Goal: Information Seeking & Learning: Check status

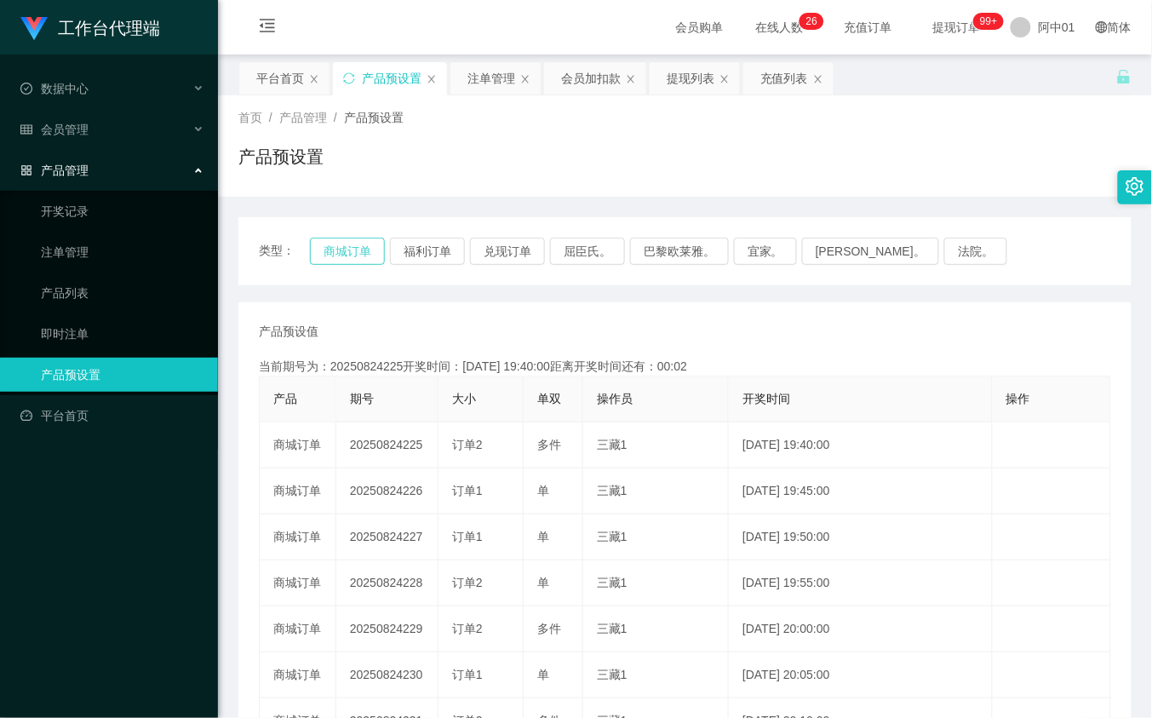
drag, startPoint x: 336, startPoint y: 265, endPoint x: 338, endPoint y: 256, distance: 9.5
click at [338, 256] on div "类型： 商城订单 福利订单 兑现订单 屈臣氏。 巴黎欧莱雅。 宜家。 森亨。 法院。" at bounding box center [686, 251] width 894 height 68
click at [341, 247] on button "商城订单" at bounding box center [347, 251] width 75 height 27
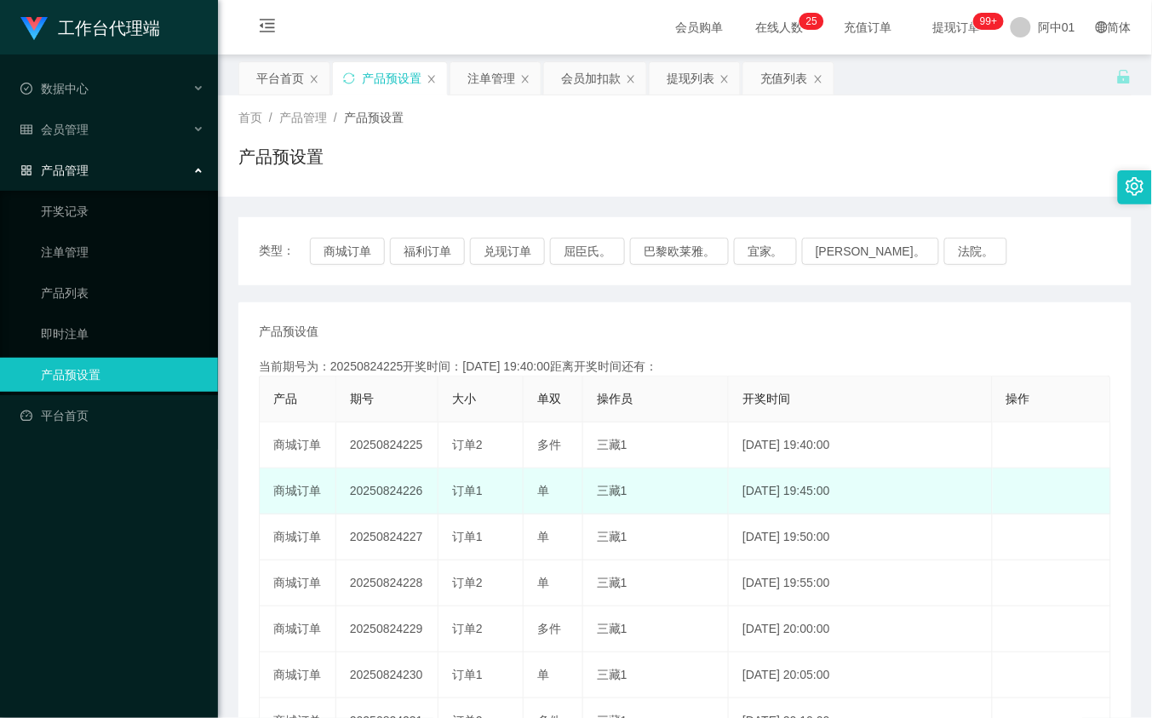
click at [384, 492] on td "20250824226" at bounding box center [387, 491] width 102 height 46
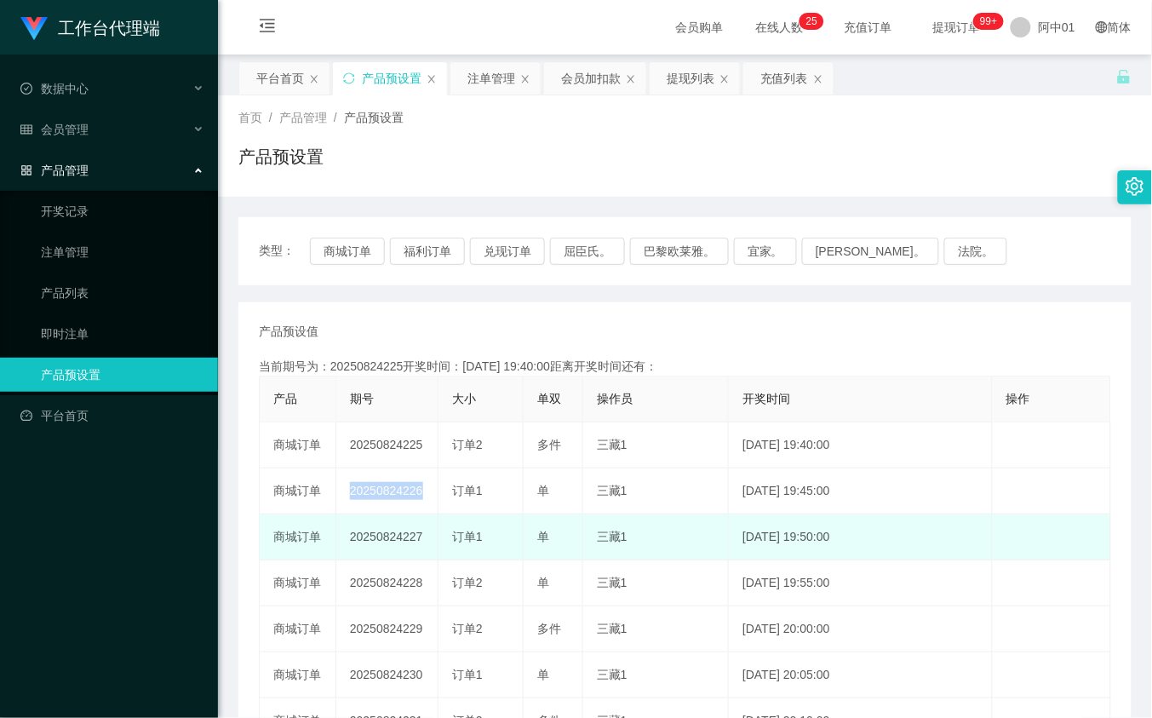
copy td "20250824226"
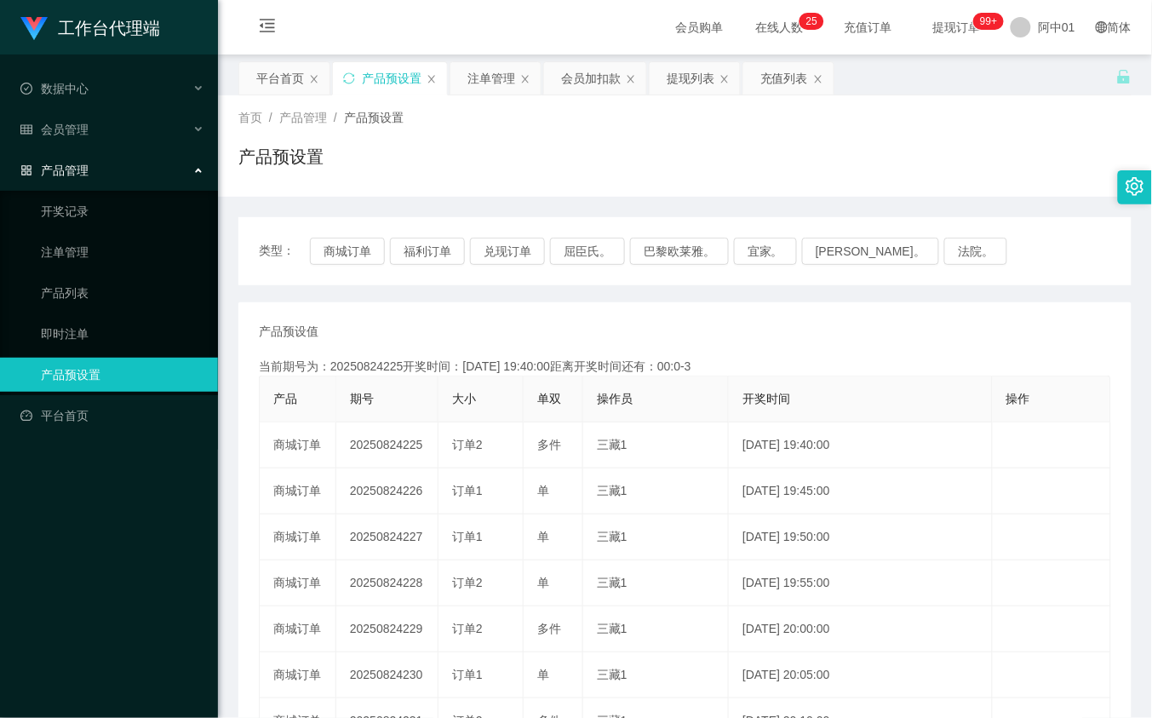
click at [707, 371] on div "当前期号为：20250824225开奖时间：2025-08-24 19:40:00距离开奖时间还有：00:0-3" at bounding box center [685, 367] width 853 height 18
click at [555, 325] on div "产品预设值 添加期号" at bounding box center [685, 332] width 853 height 18
click at [353, 251] on button "商城订单" at bounding box center [347, 251] width 75 height 27
click at [345, 244] on button "商城订单" at bounding box center [347, 251] width 75 height 27
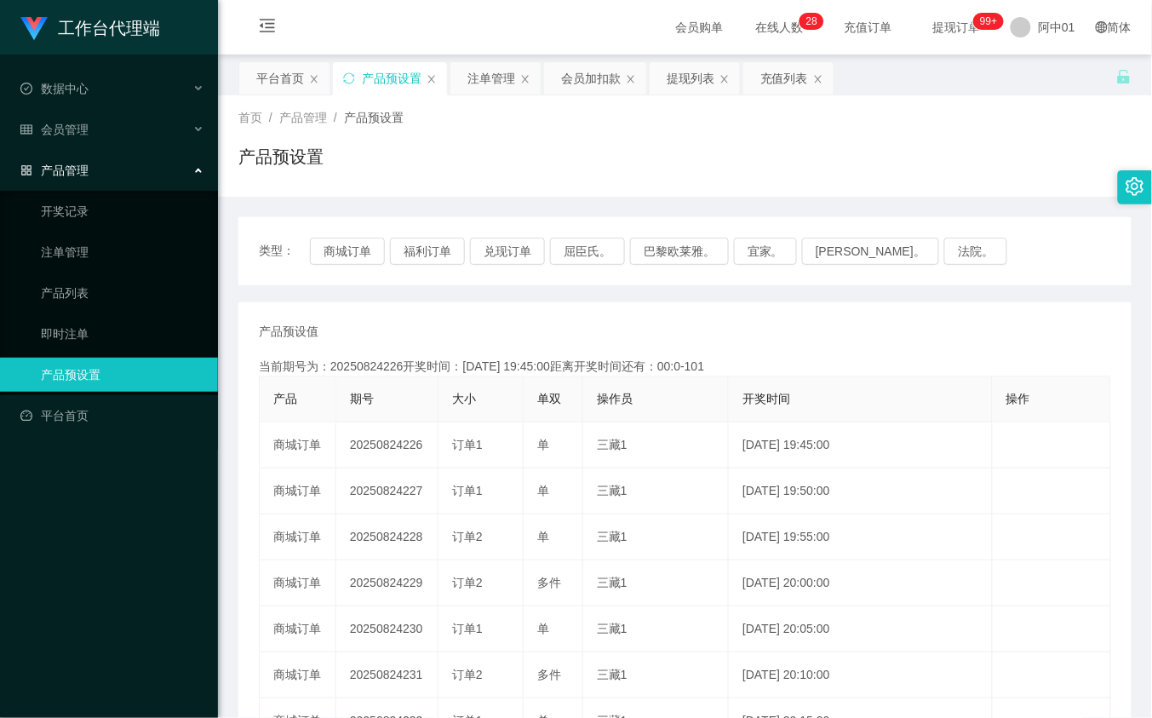
drag, startPoint x: 586, startPoint y: 79, endPoint x: 503, endPoint y: 158, distance: 114.5
click at [583, 83] on div "会员加扣款" at bounding box center [591, 78] width 60 height 32
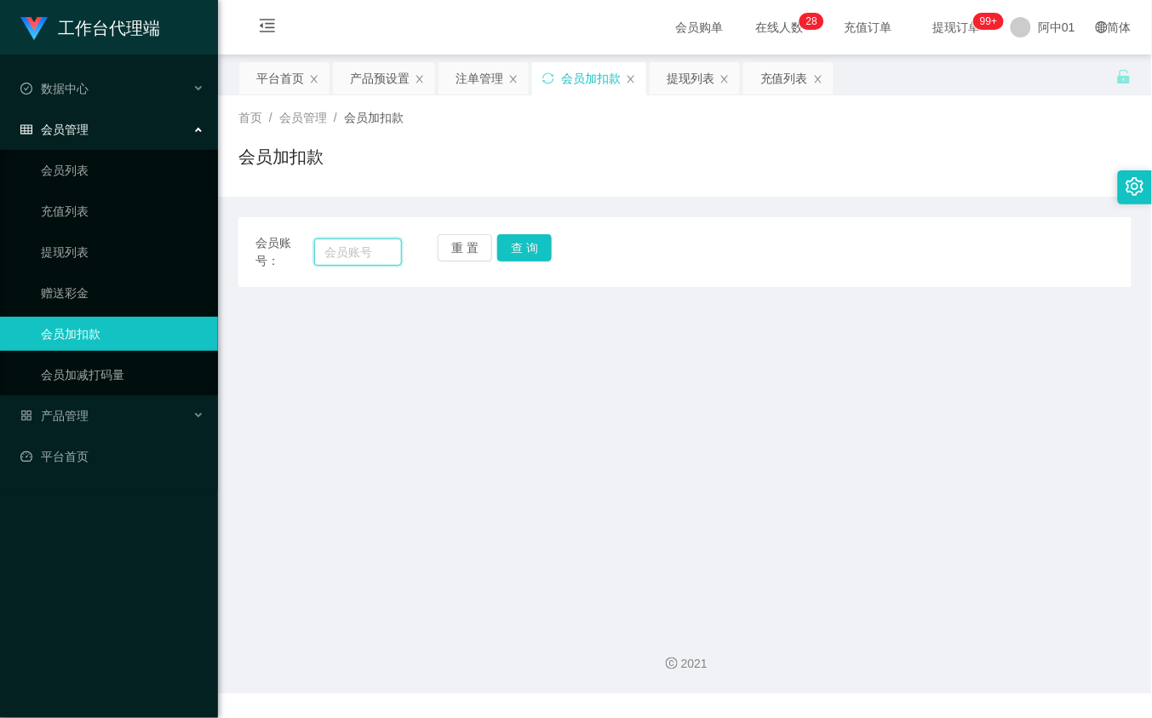
click at [371, 244] on input "text" at bounding box center [357, 252] width 87 height 27
paste input "Aini1206"
type input "Aini1206"
click at [514, 248] on button "查 询" at bounding box center [524, 247] width 55 height 27
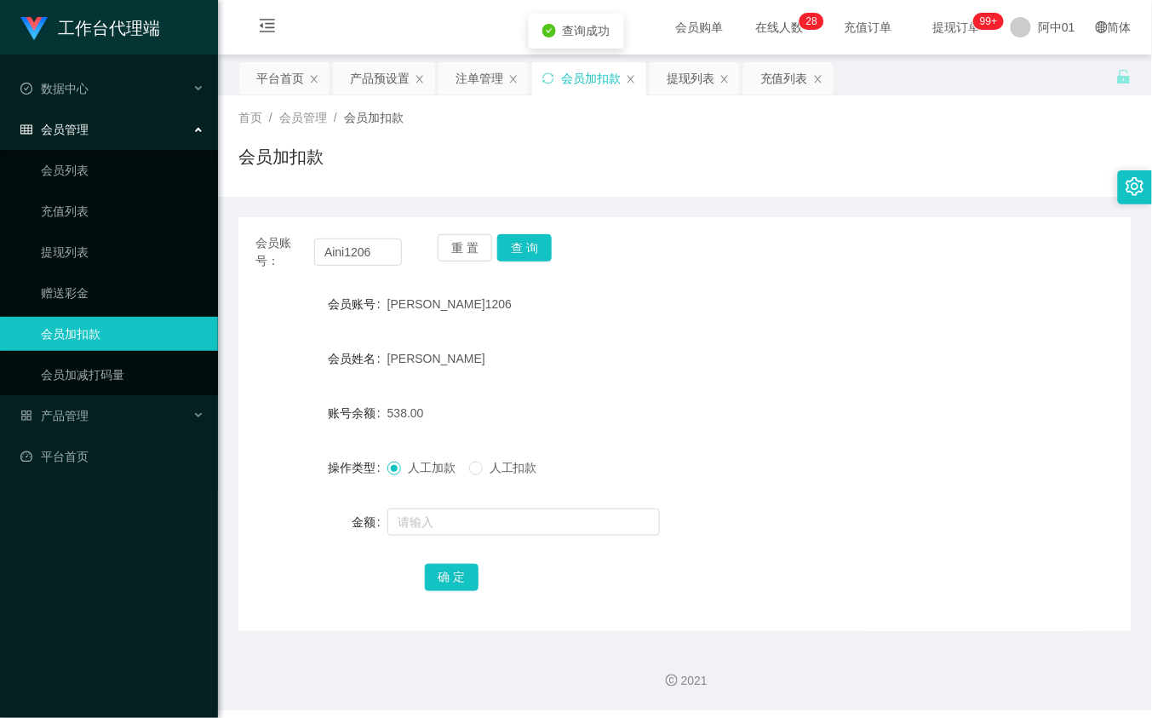
click at [910, 371] on div "会员姓名 艾尼" at bounding box center [686, 359] width 894 height 34
drag, startPoint x: 486, startPoint y: 134, endPoint x: 785, endPoint y: 22, distance: 319.1
click at [488, 132] on div "首页 / 会员管理 / 会员加扣款 / 会员加扣款" at bounding box center [686, 146] width 894 height 74
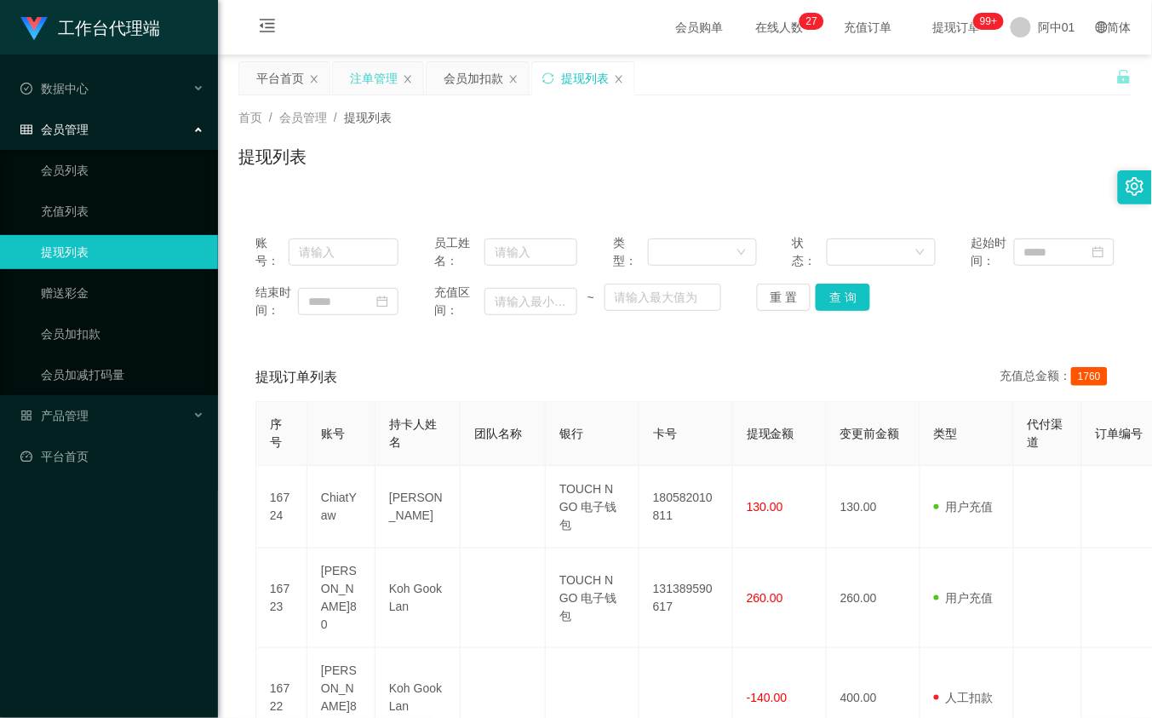
click at [371, 88] on div "注单管理" at bounding box center [374, 78] width 48 height 32
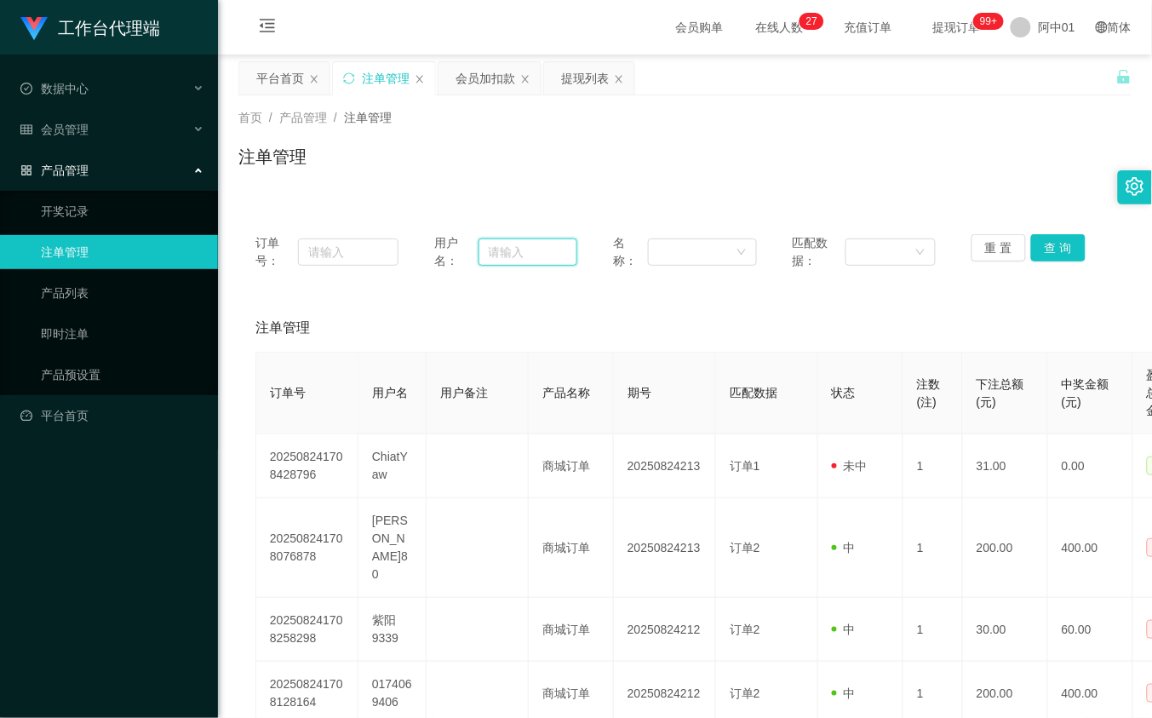
click at [520, 248] on input "text" at bounding box center [529, 252] width 100 height 27
paste input "Aini1206"
type input "Aini1206"
click at [1054, 243] on button "查 询" at bounding box center [1059, 247] width 55 height 27
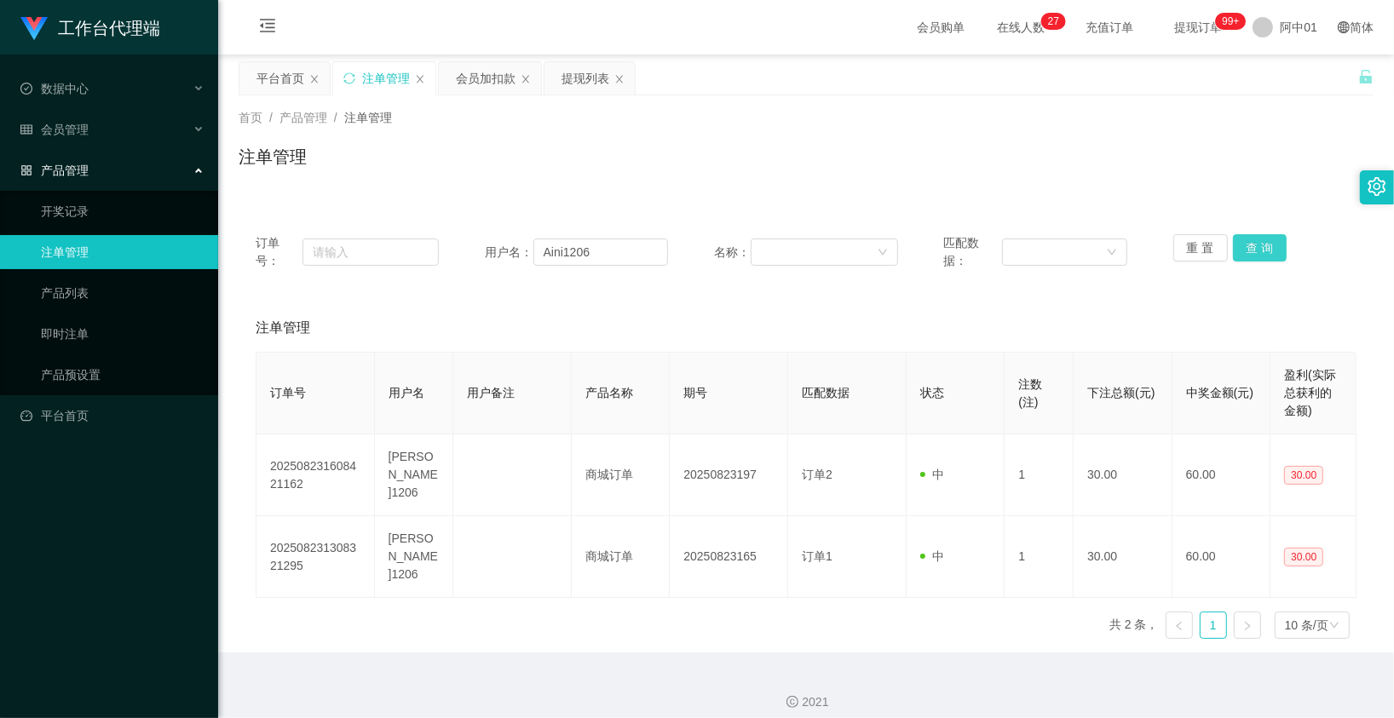
click at [1238, 253] on button "查 询" at bounding box center [1260, 247] width 55 height 27
click at [1238, 253] on div "重 置 查 询" at bounding box center [1264, 252] width 183 height 36
click at [1238, 253] on button "查 询" at bounding box center [1260, 247] width 55 height 27
drag, startPoint x: 605, startPoint y: 249, endPoint x: 410, endPoint y: 202, distance: 200.6
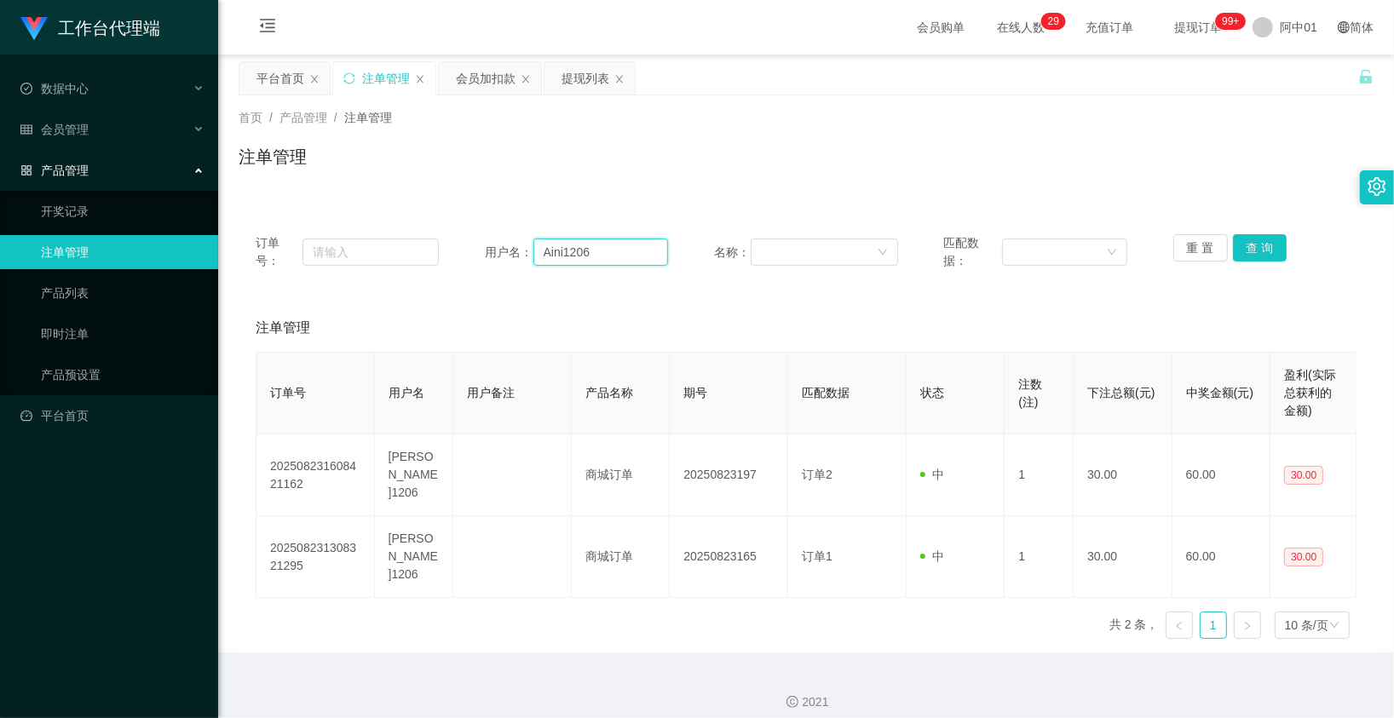
click at [390, 252] on div "订单号： 用户名： Aini1206 名称： 匹配数据： 重 置 查 询" at bounding box center [806, 252] width 1101 height 36
click at [479, 73] on div "会员加扣款" at bounding box center [486, 78] width 60 height 32
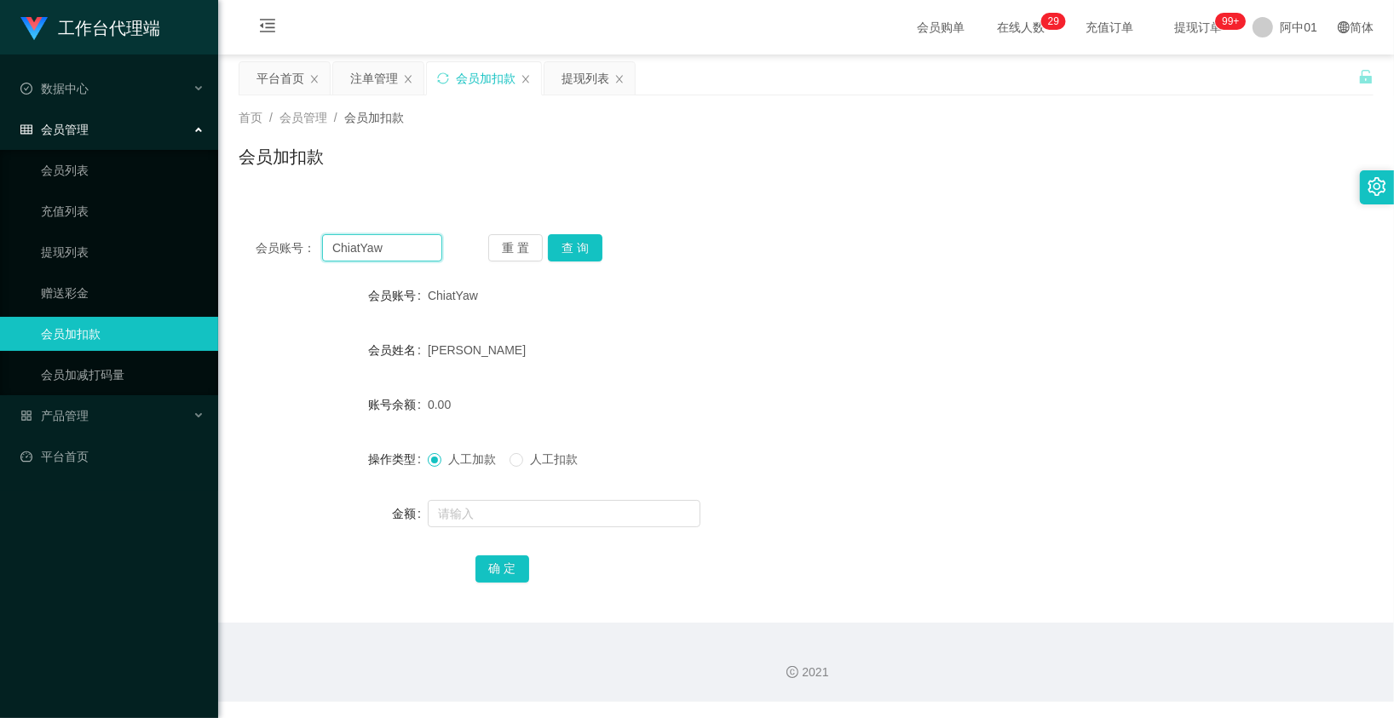
drag, startPoint x: 402, startPoint y: 243, endPoint x: 448, endPoint y: 244, distance: 46.0
click at [220, 250] on main "关闭左侧 关闭右侧 关闭其它 刷新页面 平台首页 注单管理 会员加扣款 提现列表 首页 / 会员管理 / 会员加扣款 / 会员加扣款 会员账号： ChiatY…" at bounding box center [805, 339] width 1175 height 568
paste input "Aini1206"
type input "Aini1206"
click at [563, 248] on button "查 询" at bounding box center [575, 247] width 55 height 27
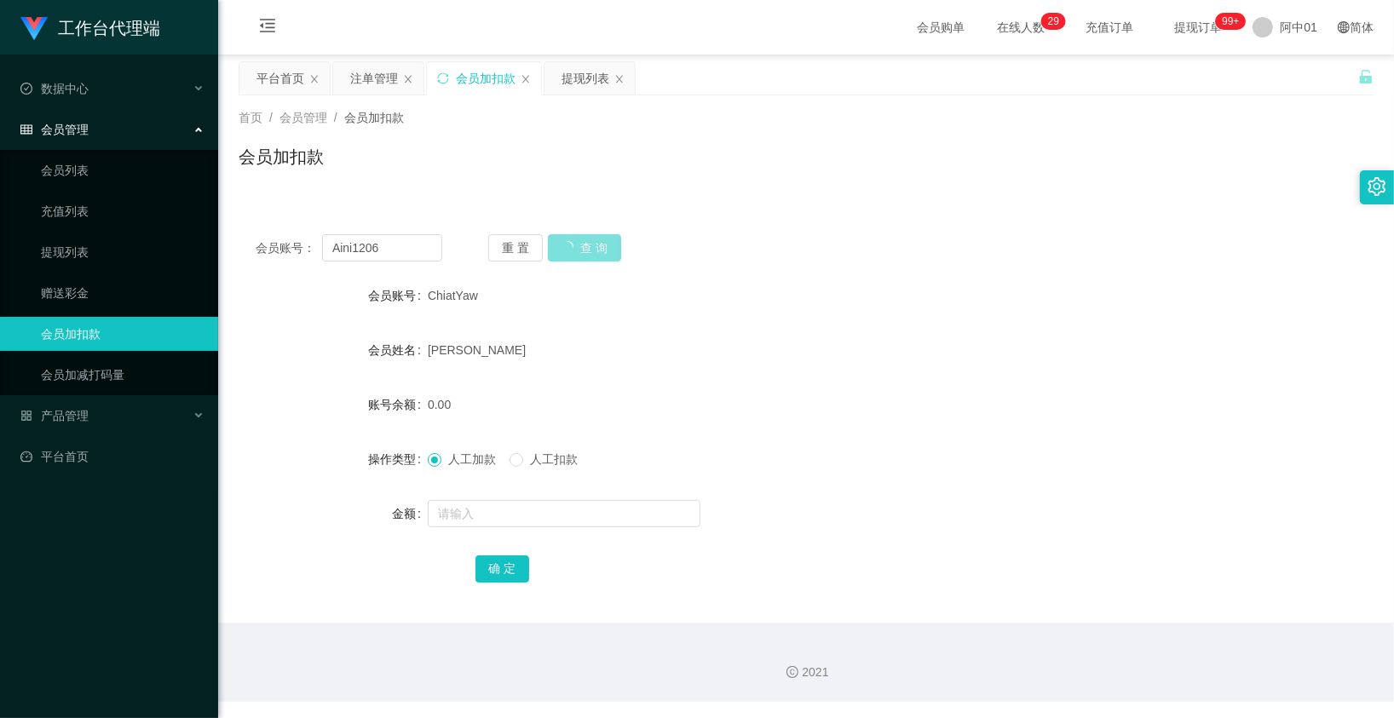
click at [563, 248] on button "查 询" at bounding box center [584, 247] width 73 height 27
click at [563, 248] on div "重 置 查 询" at bounding box center [581, 247] width 187 height 27
drag, startPoint x: 563, startPoint y: 248, endPoint x: 905, endPoint y: 219, distance: 342.8
click at [862, 279] on div "[PERSON_NAME]1206" at bounding box center [759, 296] width 662 height 34
click at [388, 78] on div "注单管理" at bounding box center [374, 78] width 48 height 32
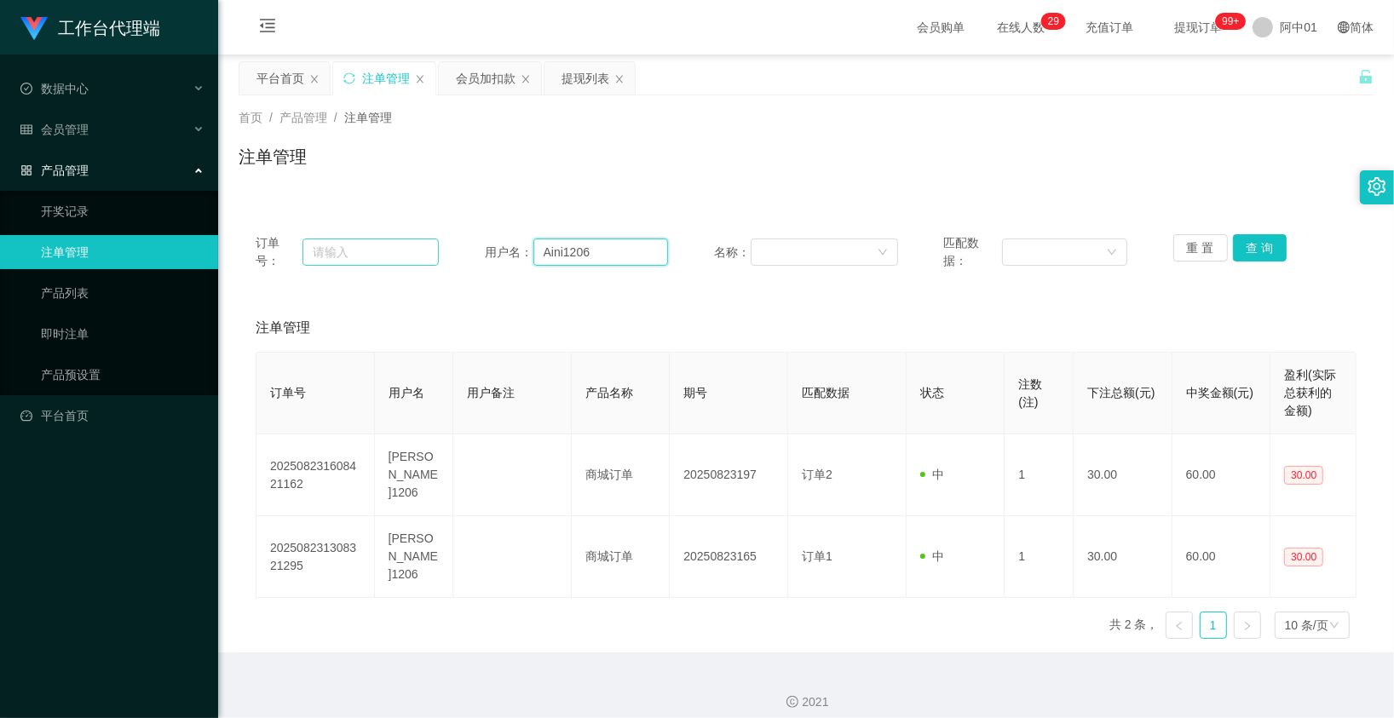
drag, startPoint x: 605, startPoint y: 248, endPoint x: 341, endPoint y: 248, distance: 264.1
click at [341, 248] on div "订单号： 用户名： Aini1206 名称： 匹配数据： 重 置 查 询" at bounding box center [806, 252] width 1101 height 36
click at [1245, 252] on button "查 询" at bounding box center [1260, 247] width 55 height 27
click at [1245, 252] on div "重 置 查 询" at bounding box center [1264, 252] width 183 height 36
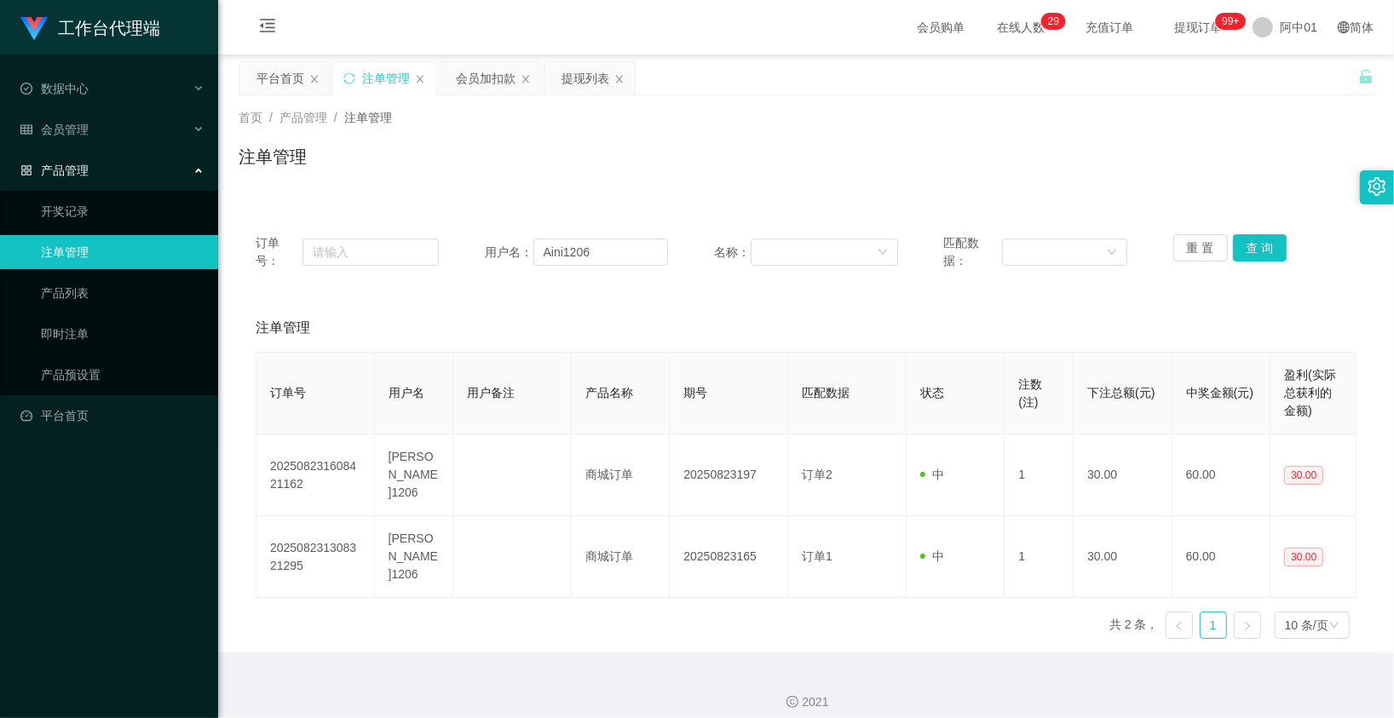
drag, startPoint x: 1284, startPoint y: 1, endPoint x: 1276, endPoint y: -66, distance: 67.7
click at [1276, 0] on html "工作台代理端 数据中心 会员管理 会员列表 充值列表 提现列表 赠送彩金 会员加扣款 会员加减打码量 产品管理 开奖记录 注单管理 产品列表 即时注单 产品预…" at bounding box center [697, 359] width 1394 height 718
click at [1258, 248] on button "查 询" at bounding box center [1260, 247] width 55 height 27
click at [1258, 248] on div "重 置 查 询" at bounding box center [1264, 252] width 183 height 36
click at [1258, 248] on button "查 询" at bounding box center [1260, 247] width 55 height 27
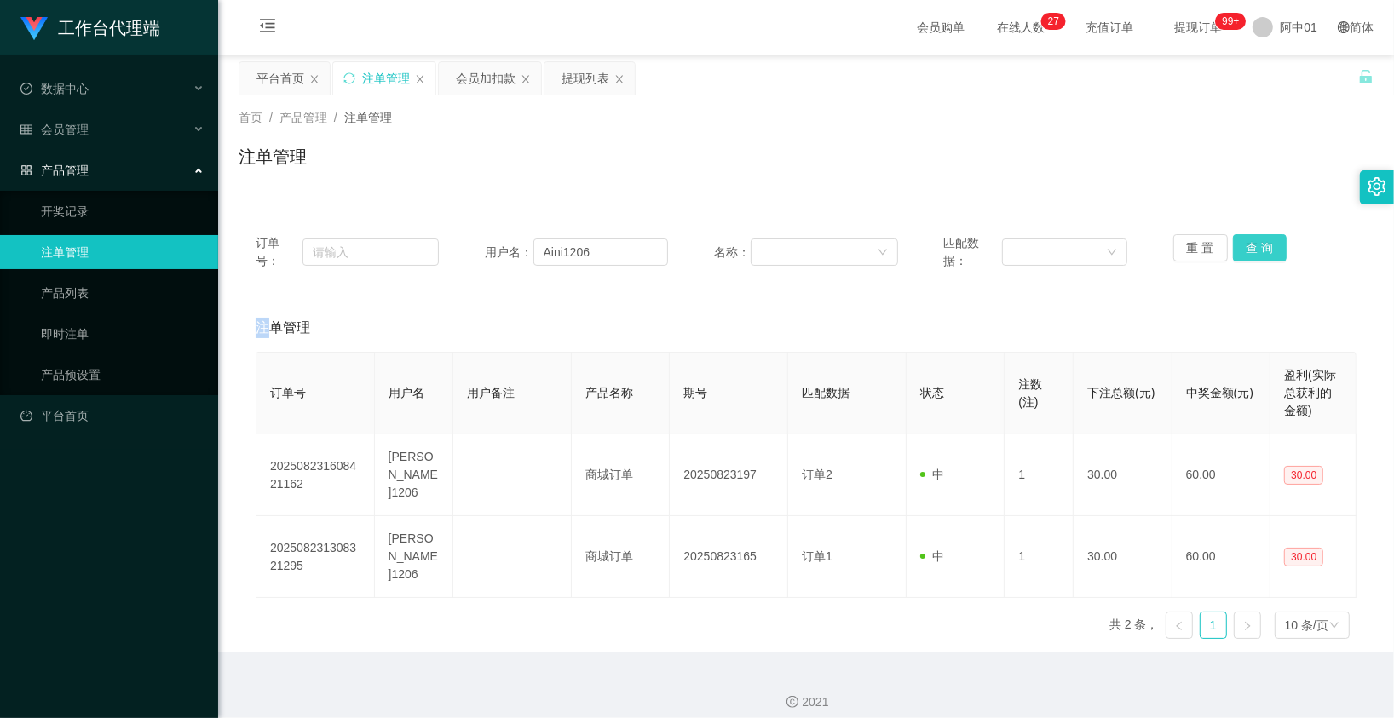
click at [1258, 248] on button "查 询" at bounding box center [1260, 247] width 55 height 27
click at [1258, 248] on div "重 置 查 询" at bounding box center [1264, 252] width 183 height 36
click at [1258, 248] on button "查 询" at bounding box center [1260, 247] width 55 height 27
click at [1238, 248] on button "查 询" at bounding box center [1260, 247] width 55 height 27
click at [1238, 248] on div "重 置 查 询" at bounding box center [1264, 252] width 183 height 36
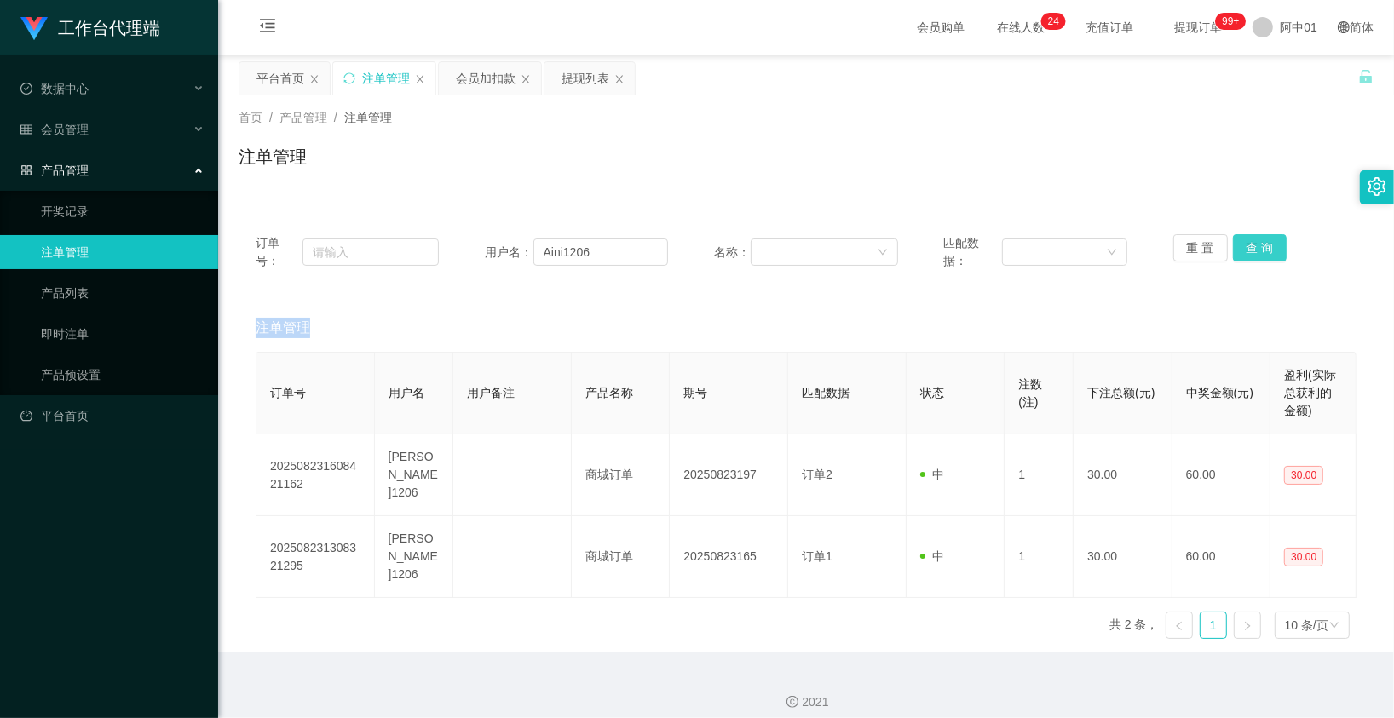
click at [1238, 248] on button "查 询" at bounding box center [1260, 247] width 55 height 27
click at [1238, 248] on button "查 询" at bounding box center [1269, 247] width 73 height 27
click at [1238, 248] on div "重 置 查 询" at bounding box center [1264, 252] width 183 height 36
click at [1238, 248] on button "查 询" at bounding box center [1260, 247] width 55 height 27
click at [1238, 248] on div "重 置 查 询" at bounding box center [1264, 252] width 183 height 36
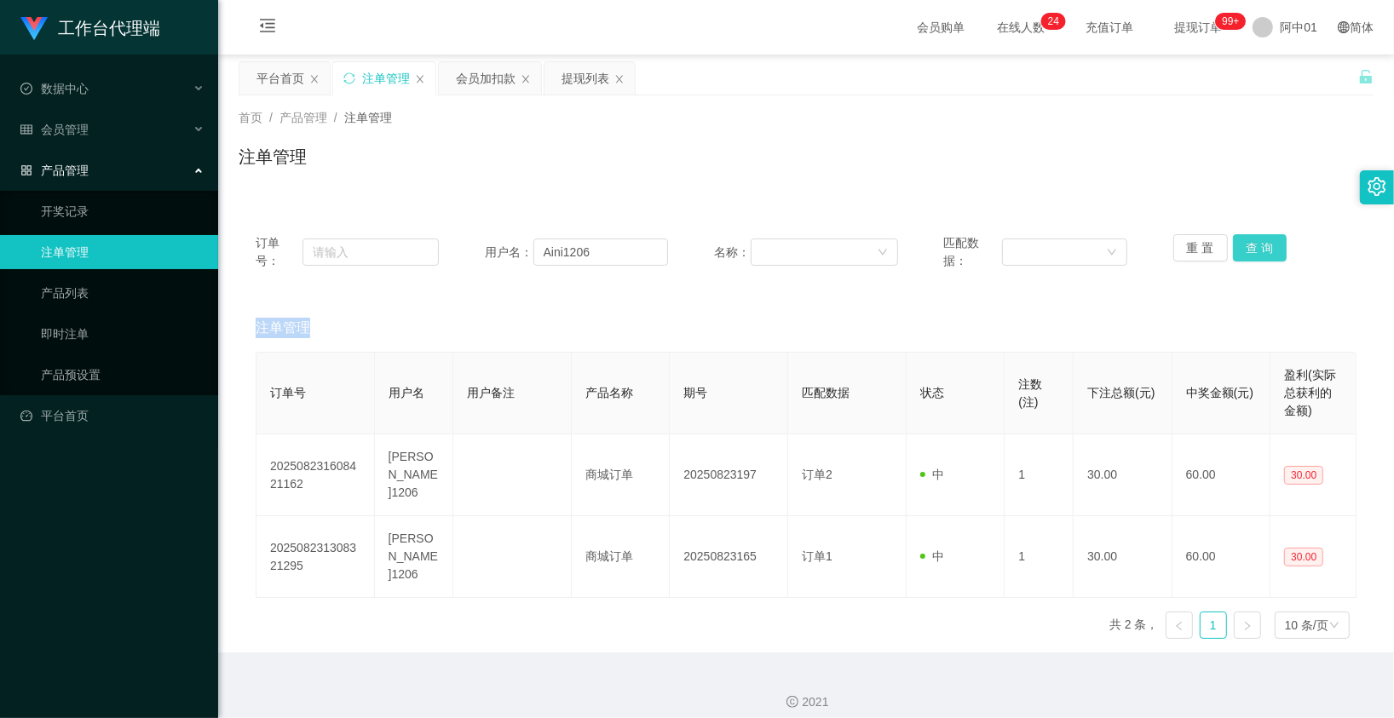
click at [1238, 248] on button "查 询" at bounding box center [1260, 247] width 55 height 27
click at [1239, 248] on button "查 询" at bounding box center [1260, 247] width 55 height 27
click at [1239, 248] on div "重 置 查 询" at bounding box center [1264, 252] width 183 height 36
click at [1239, 248] on button "查 询" at bounding box center [1260, 247] width 55 height 27
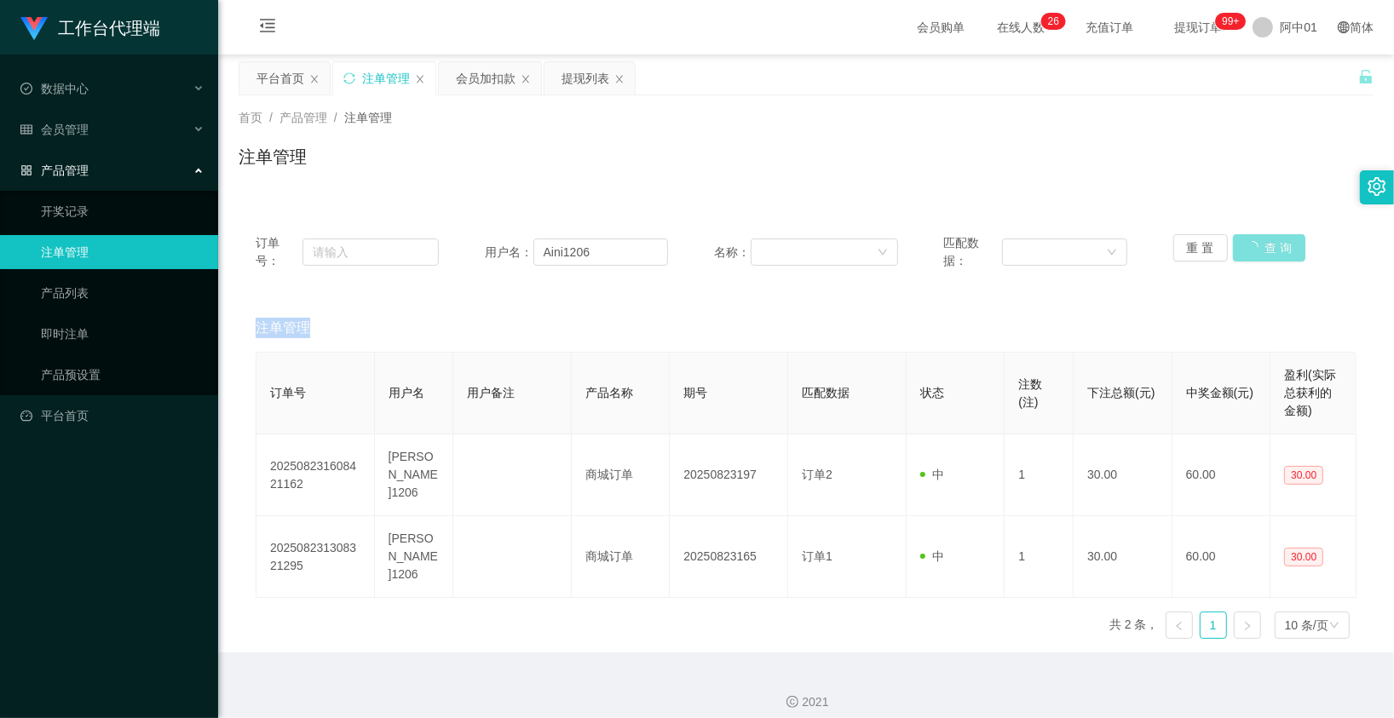
click at [1239, 248] on div "重 置 查 询" at bounding box center [1264, 252] width 183 height 36
click at [1239, 248] on button "查 询" at bounding box center [1260, 247] width 55 height 27
click at [1239, 248] on div "重 置 查 询" at bounding box center [1264, 252] width 183 height 36
drag, startPoint x: 530, startPoint y: 129, endPoint x: 368, endPoint y: 112, distance: 162.7
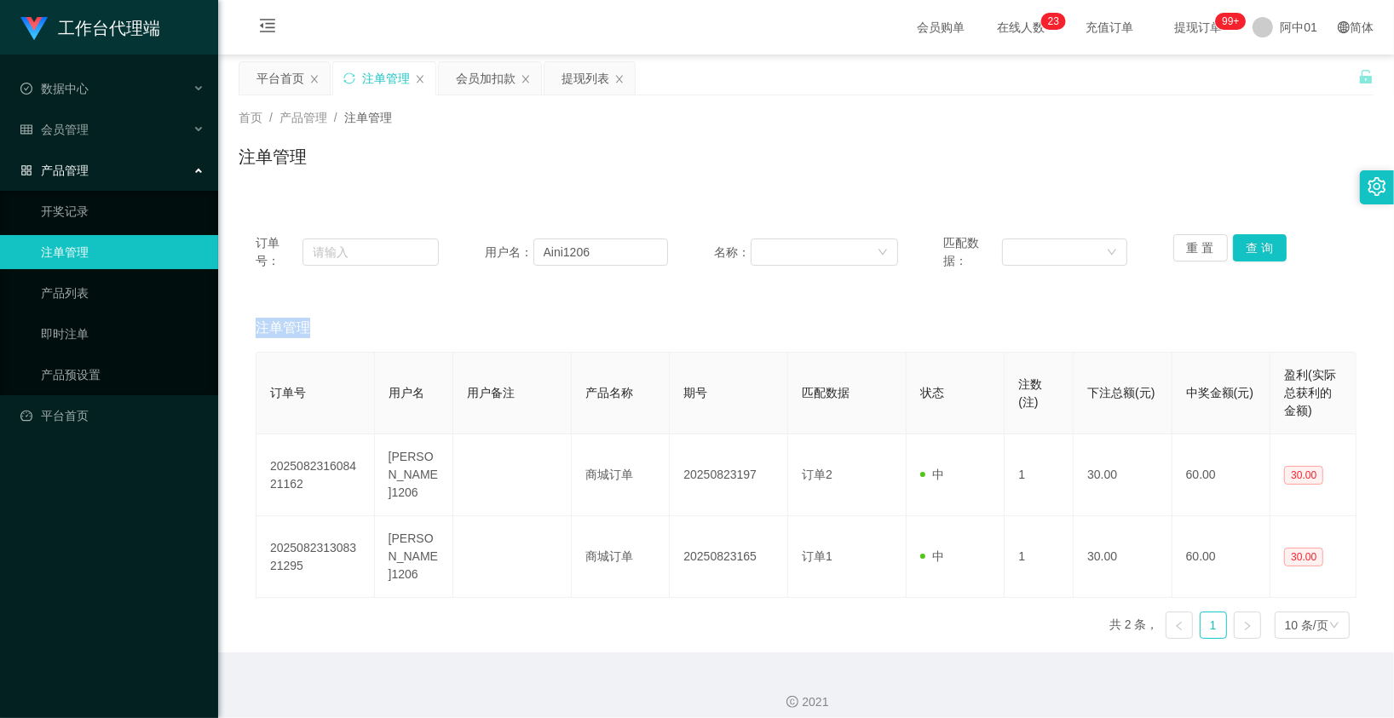
click at [530, 129] on div "首页 / 产品管理 / 注单管理 / 注单管理" at bounding box center [806, 146] width 1135 height 74
click at [498, 82] on div "会员加扣款" at bounding box center [486, 78] width 60 height 32
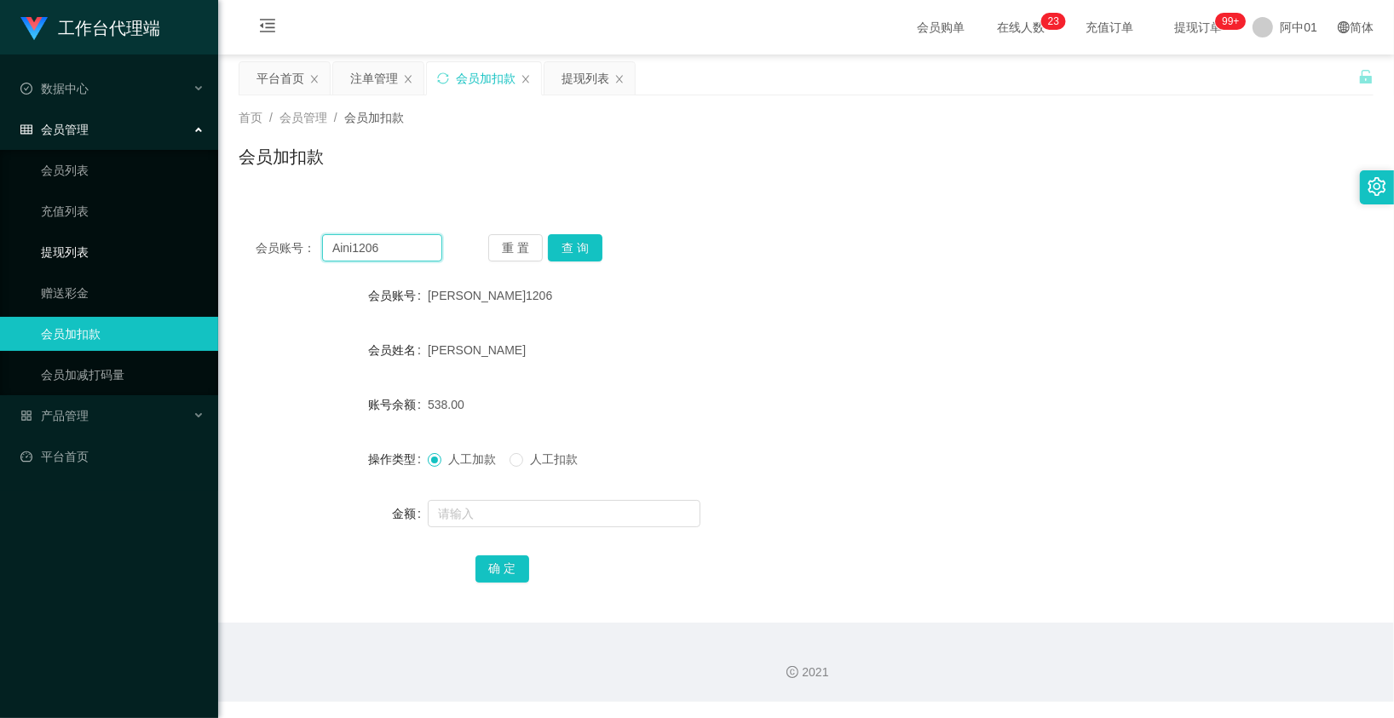
drag, startPoint x: 405, startPoint y: 248, endPoint x: 179, endPoint y: 256, distance: 225.9
click at [154, 258] on section "工作台代理端 数据中心 会员管理 会员列表 充值列表 提现列表 赠送彩金 会员加扣款 会员加减打码量 产品管理 开奖记录 注单管理 产品列表 即时注单 产品预…" at bounding box center [697, 351] width 1394 height 702
click at [589, 249] on button "查 询" at bounding box center [575, 247] width 55 height 27
click at [589, 249] on div "重 置 查 询" at bounding box center [581, 247] width 187 height 27
click at [589, 249] on button "查 询" at bounding box center [575, 247] width 55 height 27
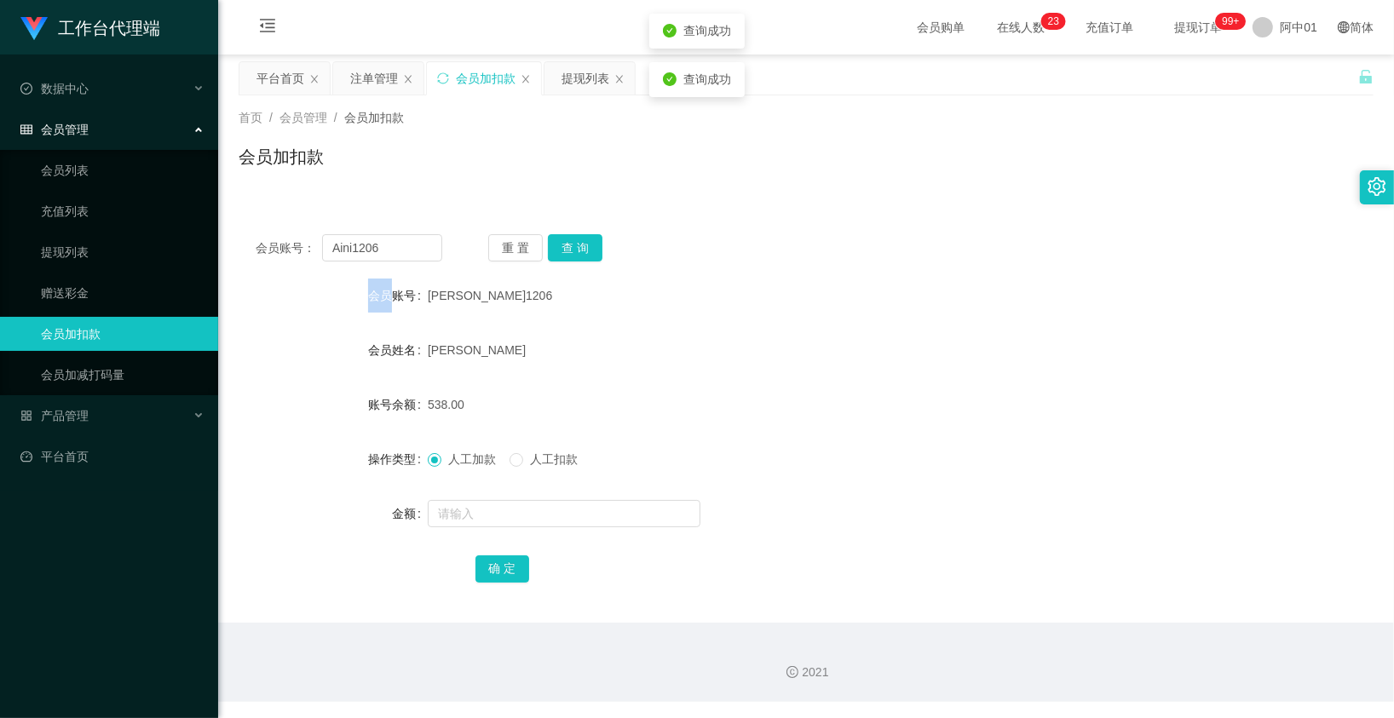
click at [535, 419] on div "538.00" at bounding box center [759, 405] width 662 height 34
click at [572, 89] on div "提现列表" at bounding box center [585, 78] width 48 height 32
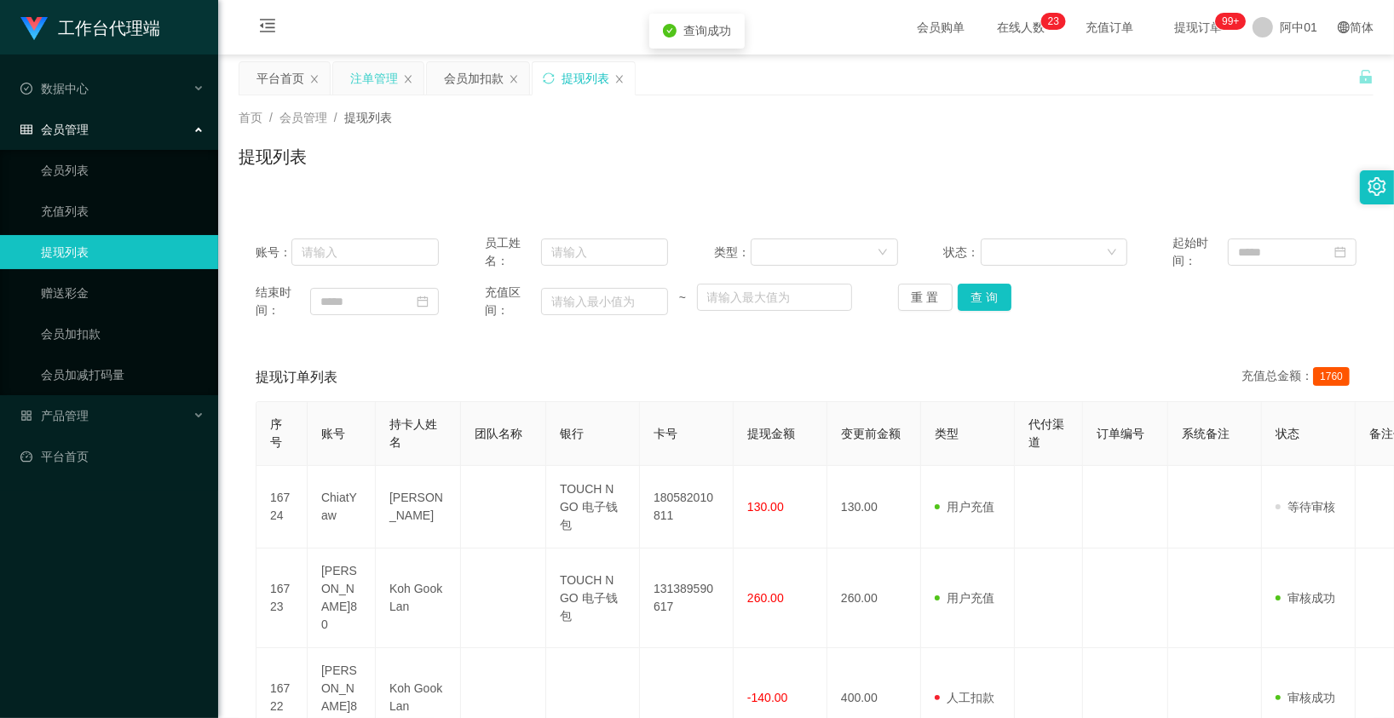
click at [388, 77] on div "注单管理" at bounding box center [374, 78] width 48 height 32
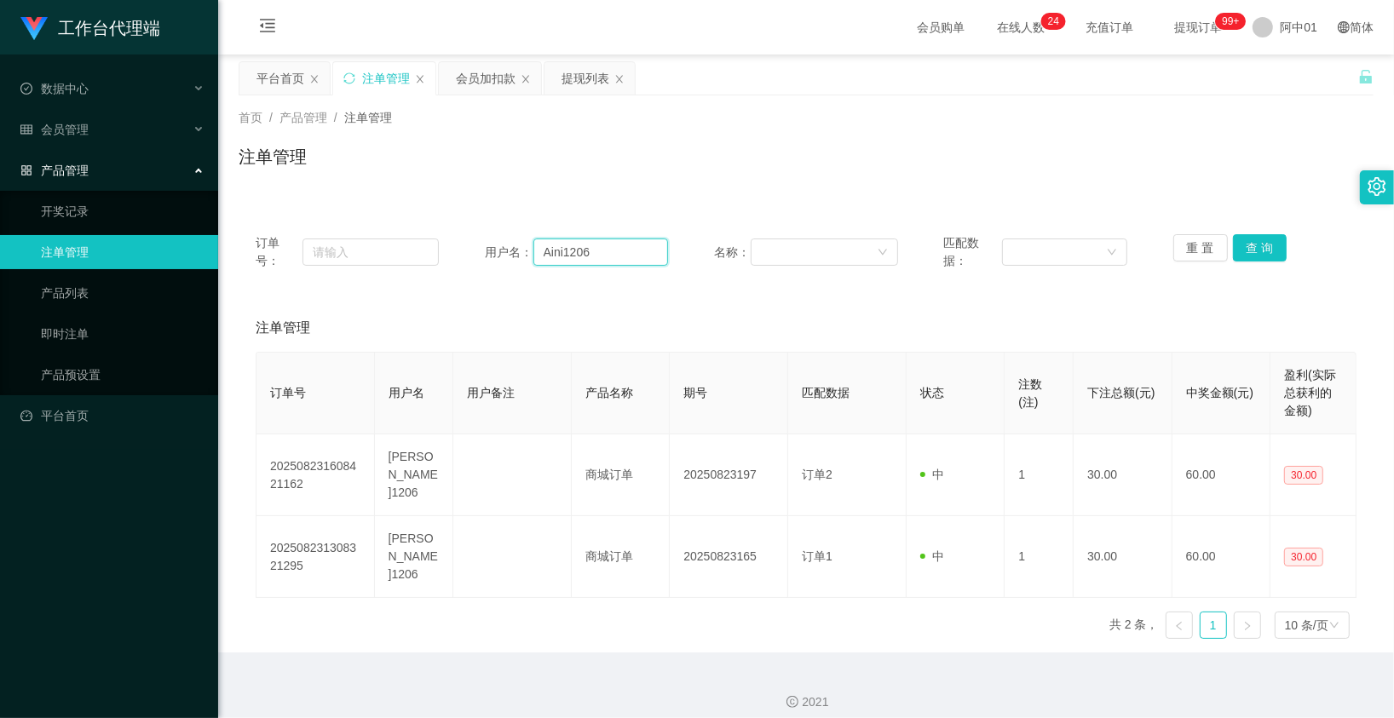
drag, startPoint x: 595, startPoint y: 262, endPoint x: 477, endPoint y: 243, distance: 119.0
click at [477, 243] on div "订单号： 用户名： Aini1206 名称： 匹配数据： 重 置 查 询" at bounding box center [806, 252] width 1101 height 36
click at [1229, 262] on div "重 置 查 询" at bounding box center [1264, 252] width 183 height 36
click at [1241, 250] on button "查 询" at bounding box center [1260, 247] width 55 height 27
drag, startPoint x: 569, startPoint y: 75, endPoint x: 924, endPoint y: 9, distance: 361.2
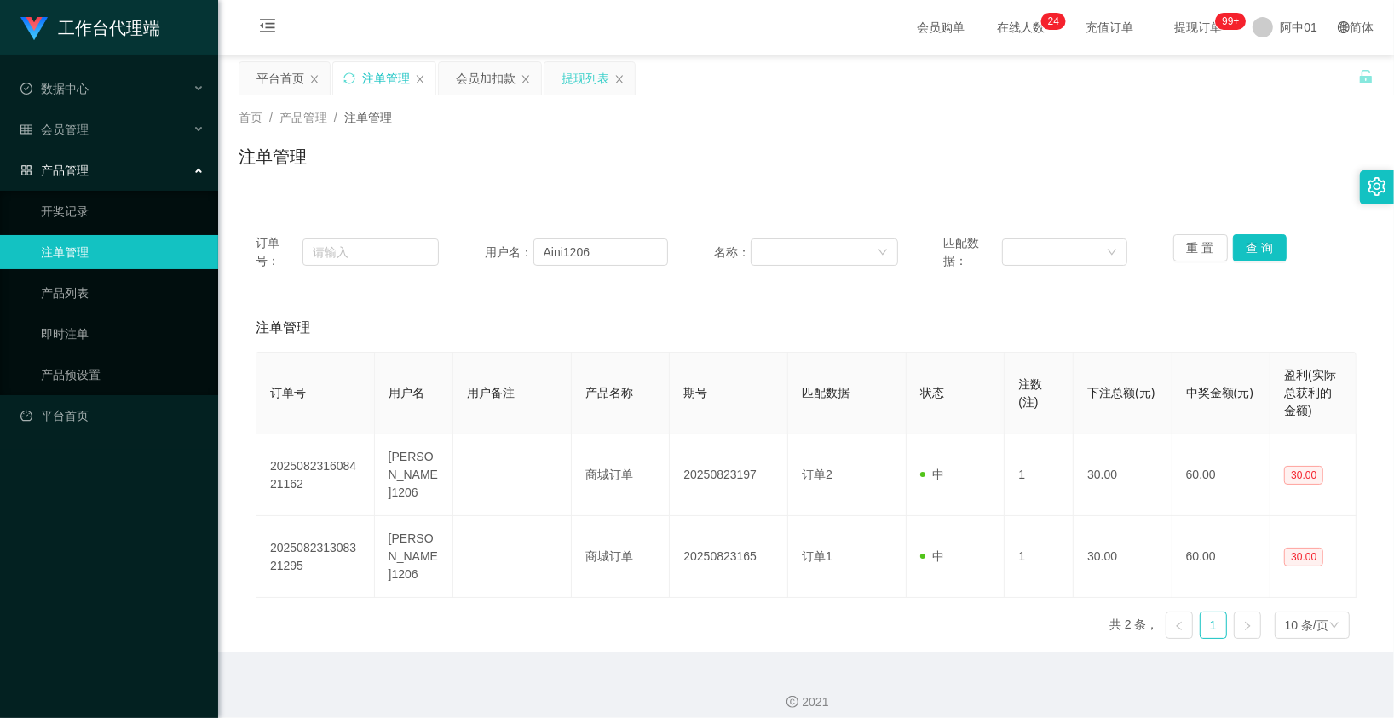
click at [598, 74] on div "提现列表" at bounding box center [585, 78] width 48 height 32
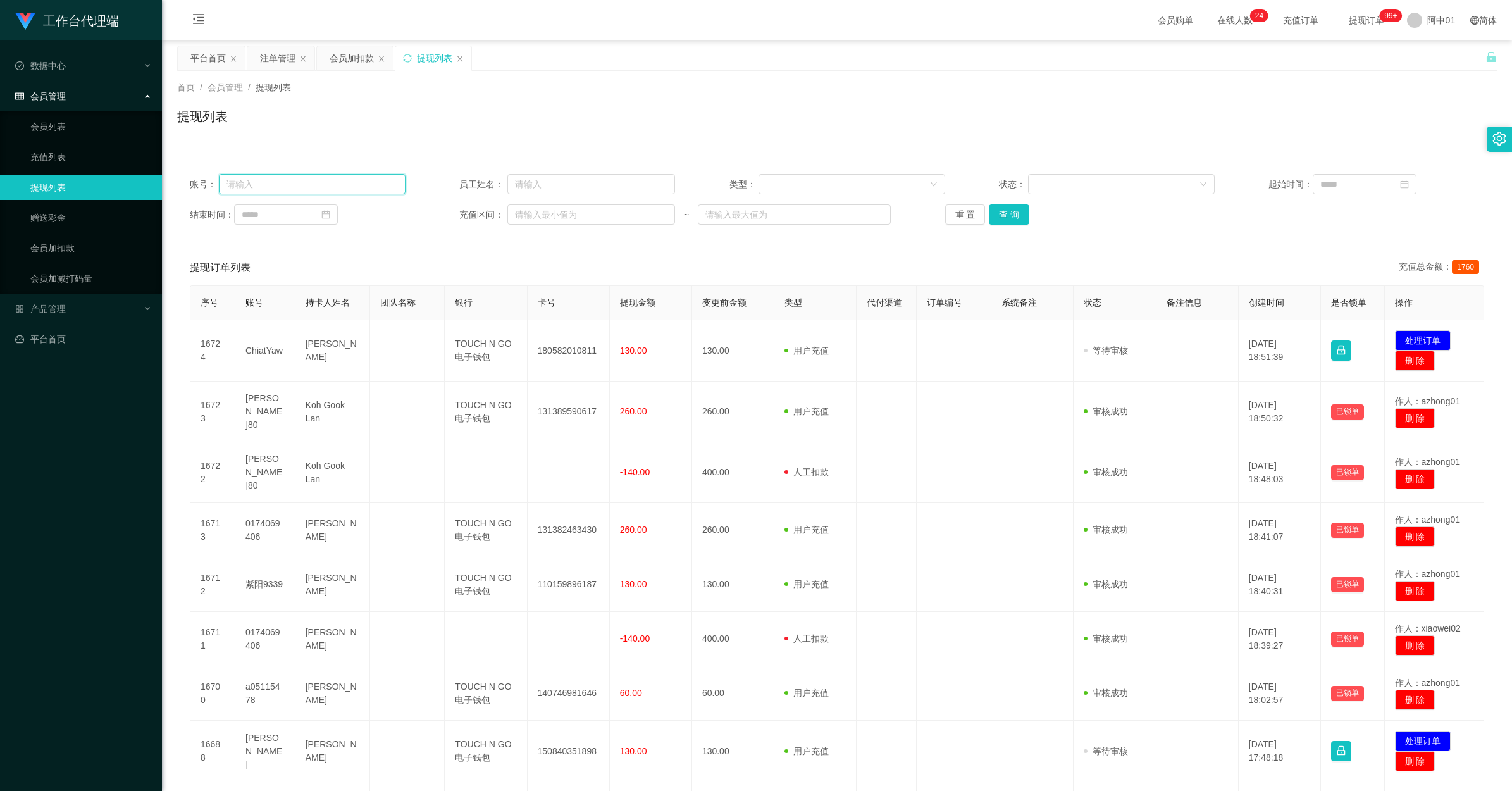
drag, startPoint x: 314, startPoint y: 184, endPoint x: 728, endPoint y: 186, distance: 414.0
click at [317, 185] on input "text" at bounding box center [312, 183] width 186 height 20
paste input "Aini1206"
type input "Aini1206"
click at [983, 212] on div "重 置 查 询" at bounding box center [1053, 214] width 215 height 20
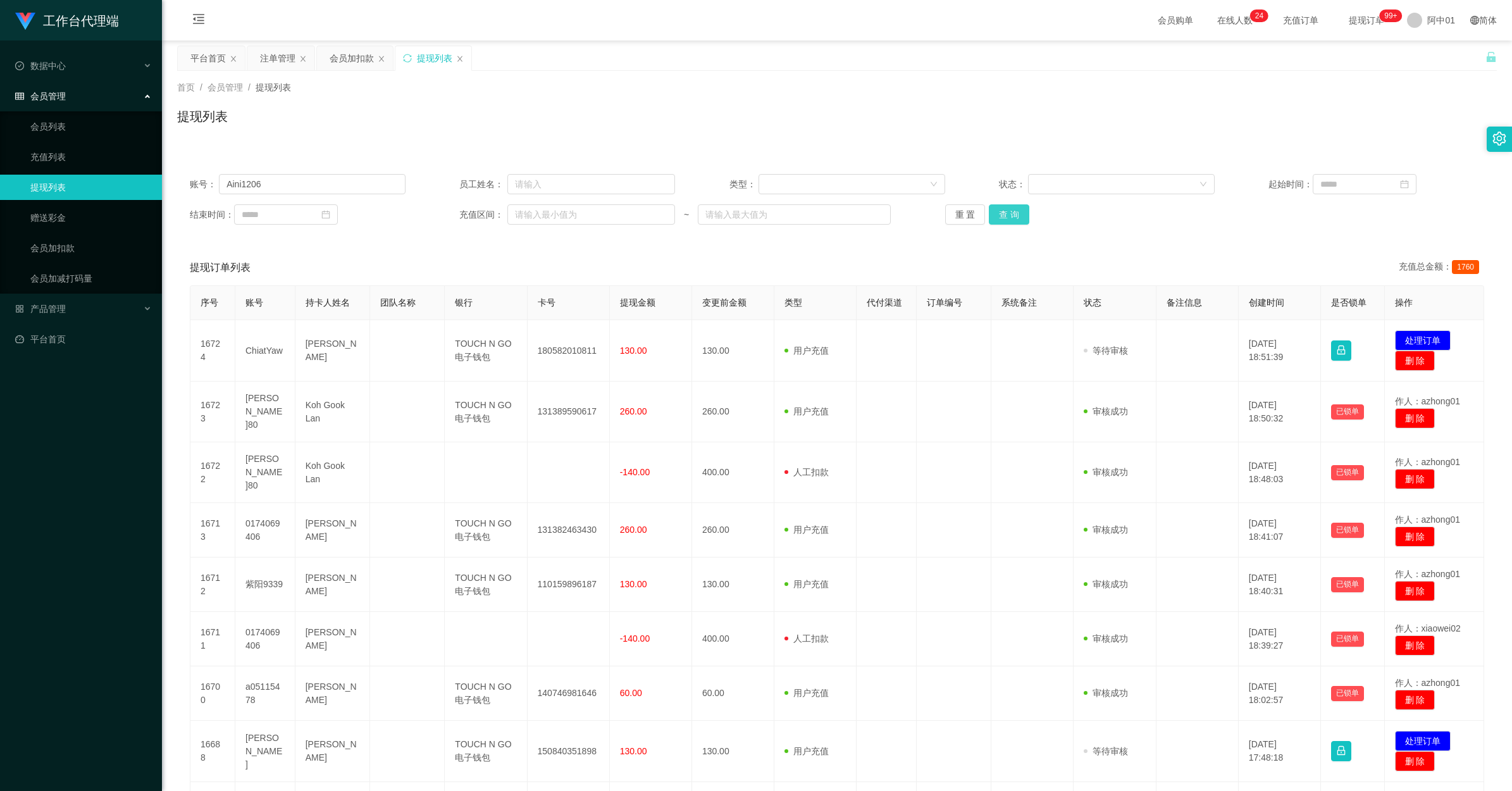
click at [1015, 216] on button "查 询" at bounding box center [1008, 214] width 41 height 20
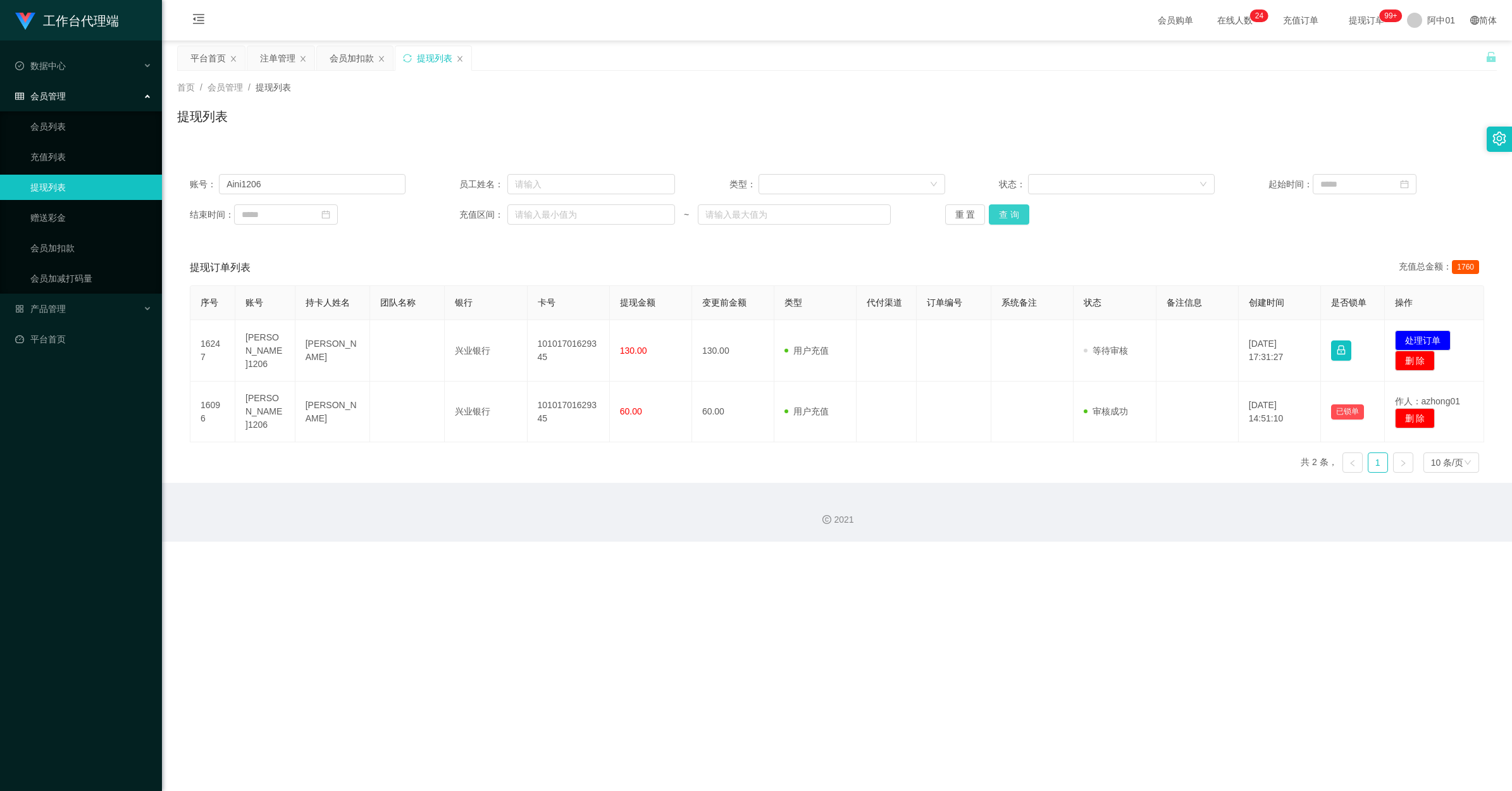
click at [1015, 215] on button "查 询" at bounding box center [1008, 214] width 41 height 20
click at [1015, 215] on div "重 置 查 询" at bounding box center [1053, 214] width 215 height 20
click at [1015, 215] on button "查 询" at bounding box center [1008, 214] width 41 height 20
click at [1015, 215] on div "重 置 查 询" at bounding box center [1053, 214] width 215 height 20
click at [1015, 215] on button "查 询" at bounding box center [1008, 214] width 41 height 20
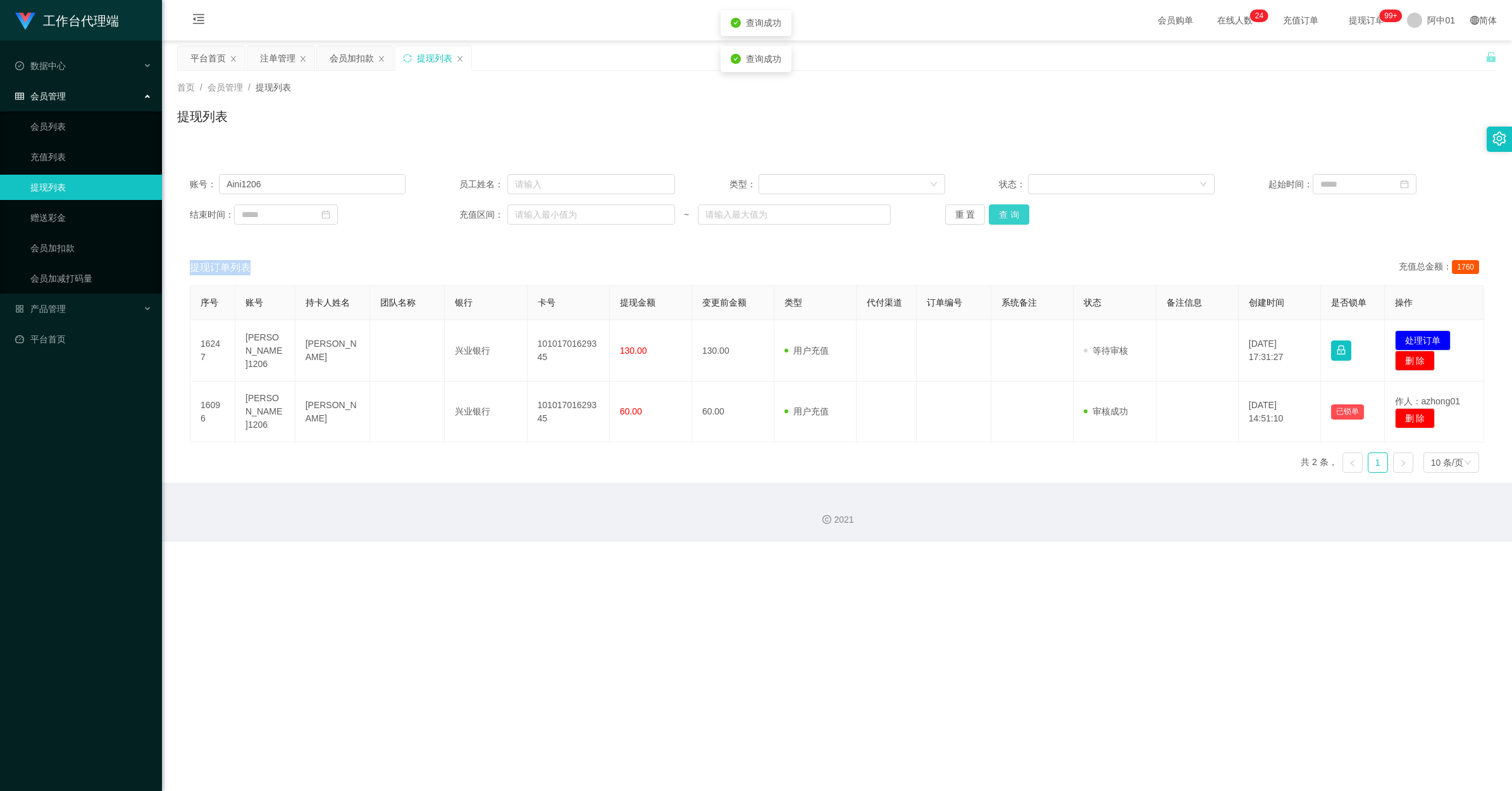
click at [1015, 215] on button "查 询" at bounding box center [1008, 214] width 41 height 20
drag, startPoint x: 1015, startPoint y: 215, endPoint x: 939, endPoint y: 102, distance: 136.2
click at [939, 102] on div "首页 / 会员管理 / 提现列表 / 提现列表" at bounding box center [837, 108] width 1320 height 55
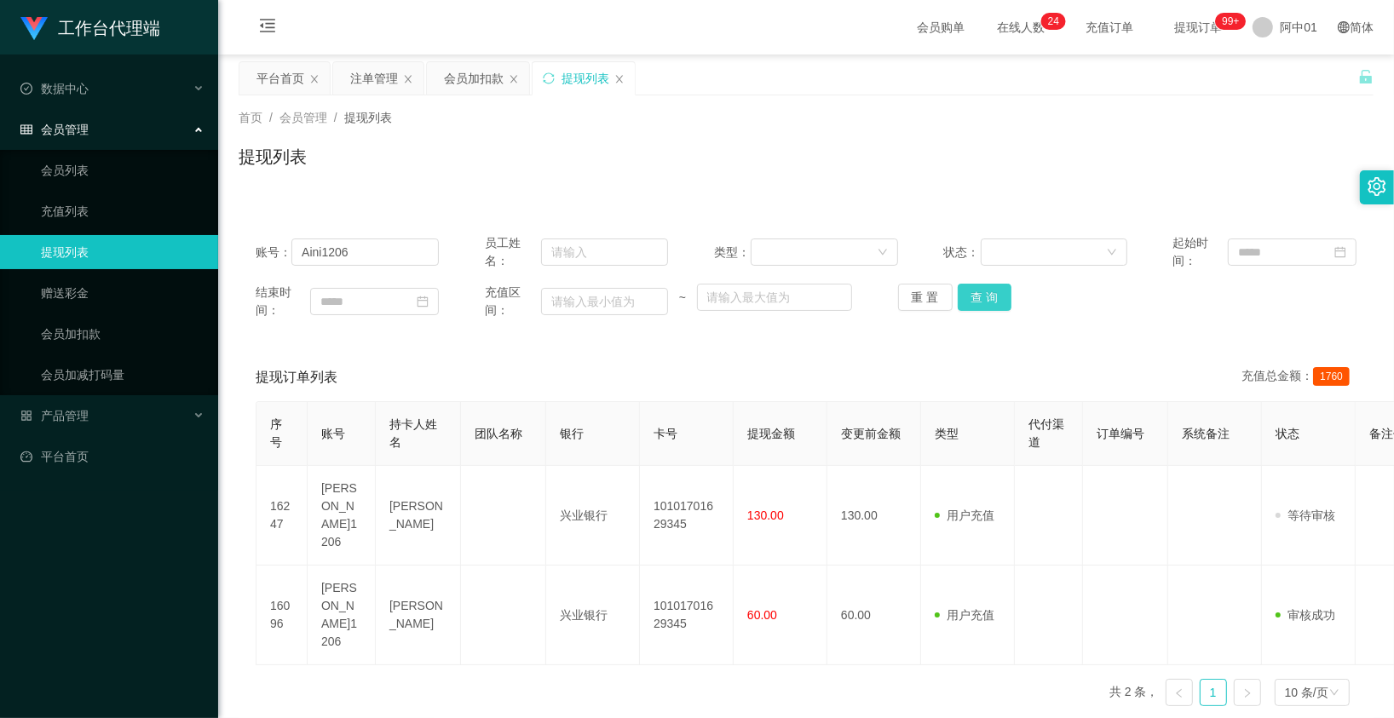
click at [988, 308] on button "查 询" at bounding box center [984, 297] width 55 height 27
drag, startPoint x: 1066, startPoint y: 201, endPoint x: 1078, endPoint y: 189, distance: 16.3
click at [1071, 197] on div "账号： Aini1206 员工姓名： 类型： 状态： 起始时间： 结束时间： 充值区间： ~ 重 置 查 询 提现订单列表 充值总金额： 1760 序号 账号…" at bounding box center [806, 458] width 1135 height 523
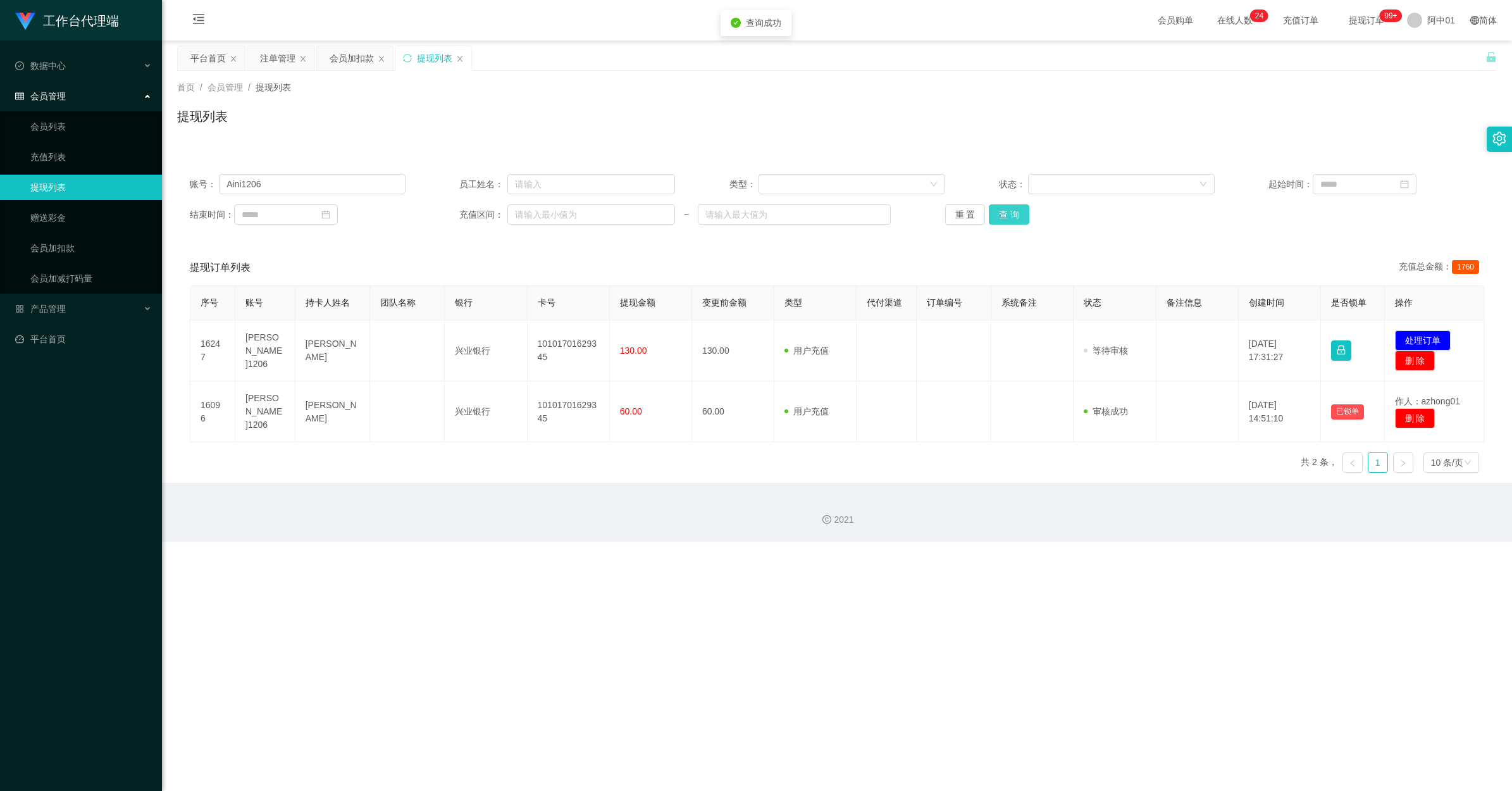
click at [1012, 215] on button "查 询" at bounding box center [1008, 214] width 41 height 20
click at [1009, 213] on button "查 询" at bounding box center [1008, 214] width 41 height 20
click at [1003, 216] on button "查 询" at bounding box center [1008, 214] width 41 height 20
click at [334, 68] on div "会员加扣款" at bounding box center [352, 58] width 45 height 24
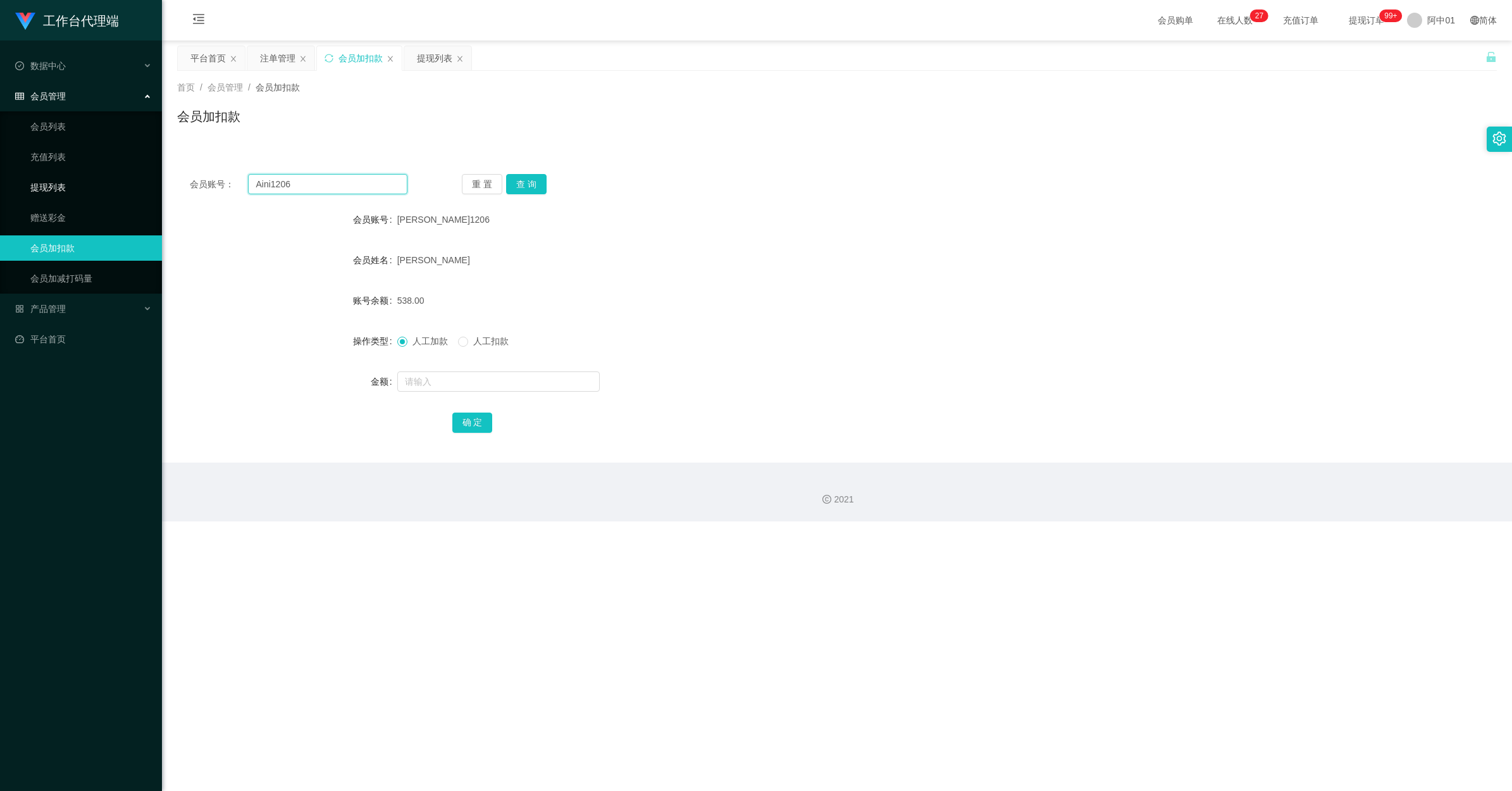
click at [89, 191] on section "工作台代理端 数据中心 会员管理 会员列表 充值列表 提现列表 赠送彩金 会员加扣款 会员加减打码量 产品管理 开奖记录 注单管理 产品列表 即时注单 产品预…" at bounding box center [756, 261] width 1512 height 521
click at [523, 181] on button "查 询" at bounding box center [526, 183] width 41 height 20
click at [523, 181] on button "查 询" at bounding box center [532, 183] width 54 height 20
click at [280, 62] on div "注单管理" at bounding box center [278, 58] width 36 height 24
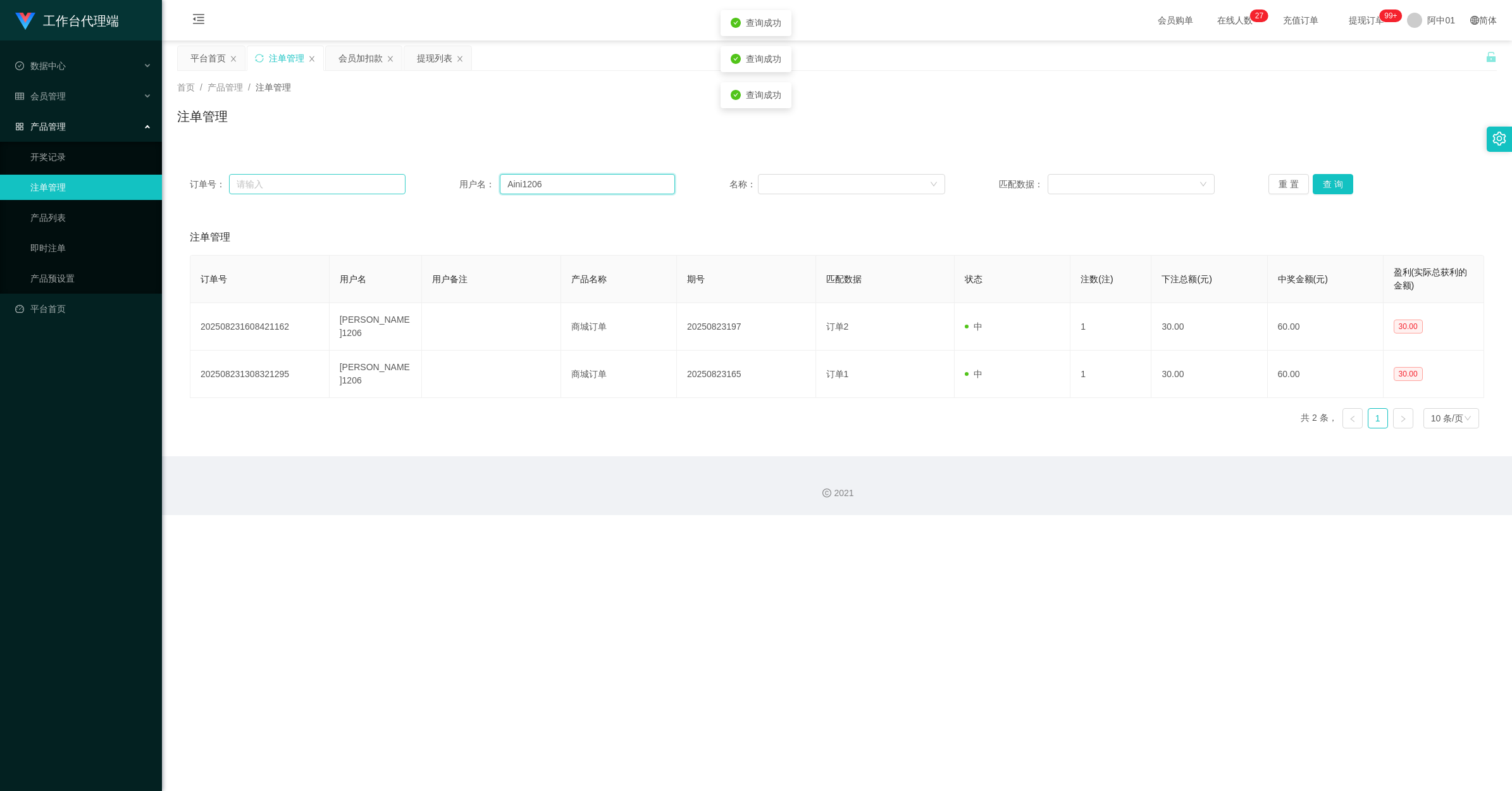
drag, startPoint x: 561, startPoint y: 181, endPoint x: 258, endPoint y: 181, distance: 303.0
click at [258, 181] on div "订单号： 用户名： Aini1206 名称： 匹配数据： 重 置 查 询" at bounding box center [837, 183] width 1294 height 20
click at [1322, 180] on button "查 询" at bounding box center [1332, 183] width 41 height 20
click at [1322, 180] on div "重 置 查 询" at bounding box center [1376, 183] width 215 height 20
click at [1322, 180] on button "查 询" at bounding box center [1332, 183] width 41 height 20
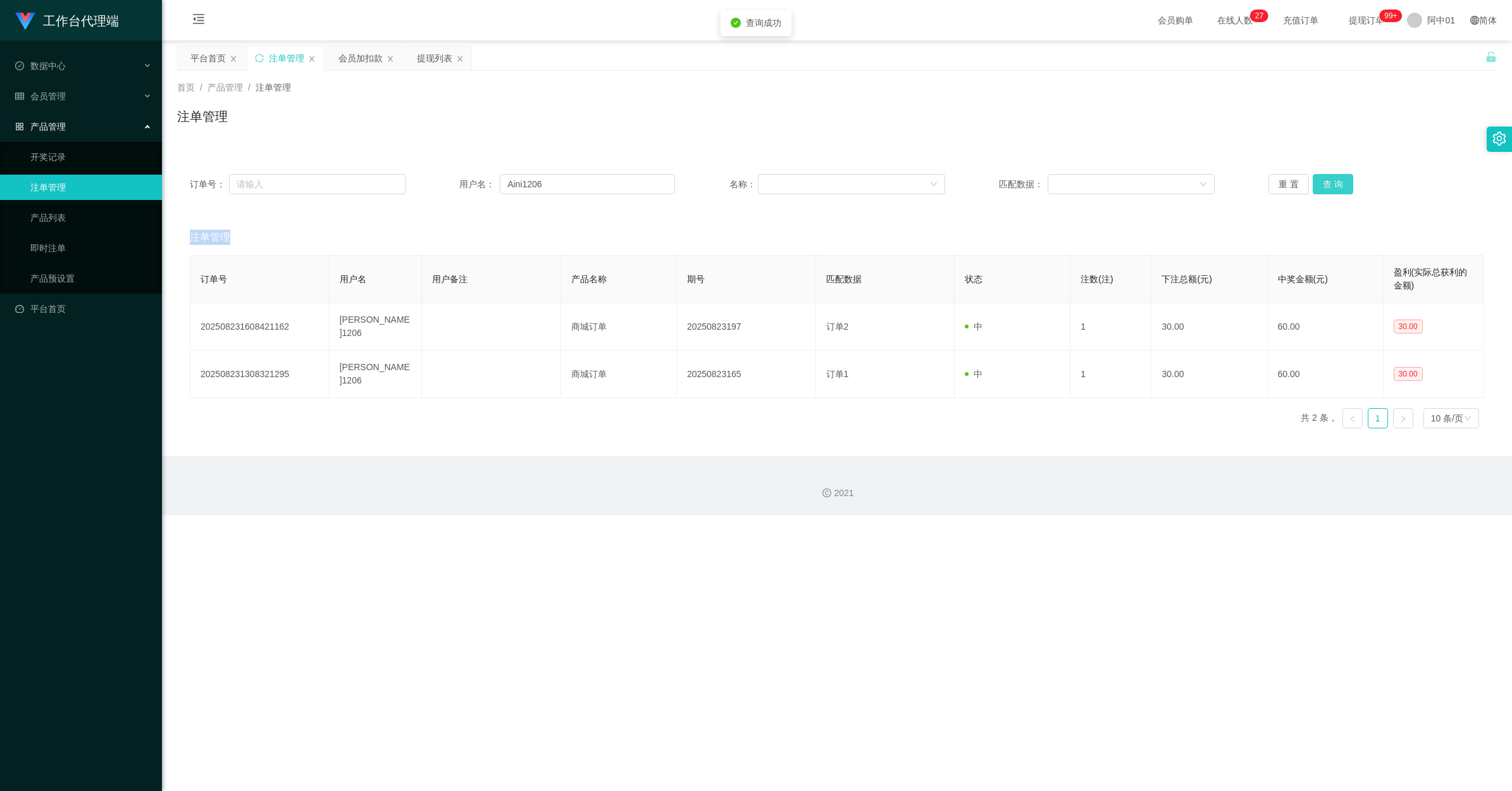
click at [1322, 180] on div "重 置 查 询" at bounding box center [1376, 183] width 215 height 20
drag, startPoint x: 1322, startPoint y: 180, endPoint x: 1071, endPoint y: 128, distance: 256.3
click at [1071, 128] on div "注单管理" at bounding box center [837, 121] width 1320 height 29
click at [1334, 181] on button "查 询" at bounding box center [1332, 183] width 41 height 20
click at [1334, 181] on div "重 置 查 询" at bounding box center [1376, 183] width 215 height 20
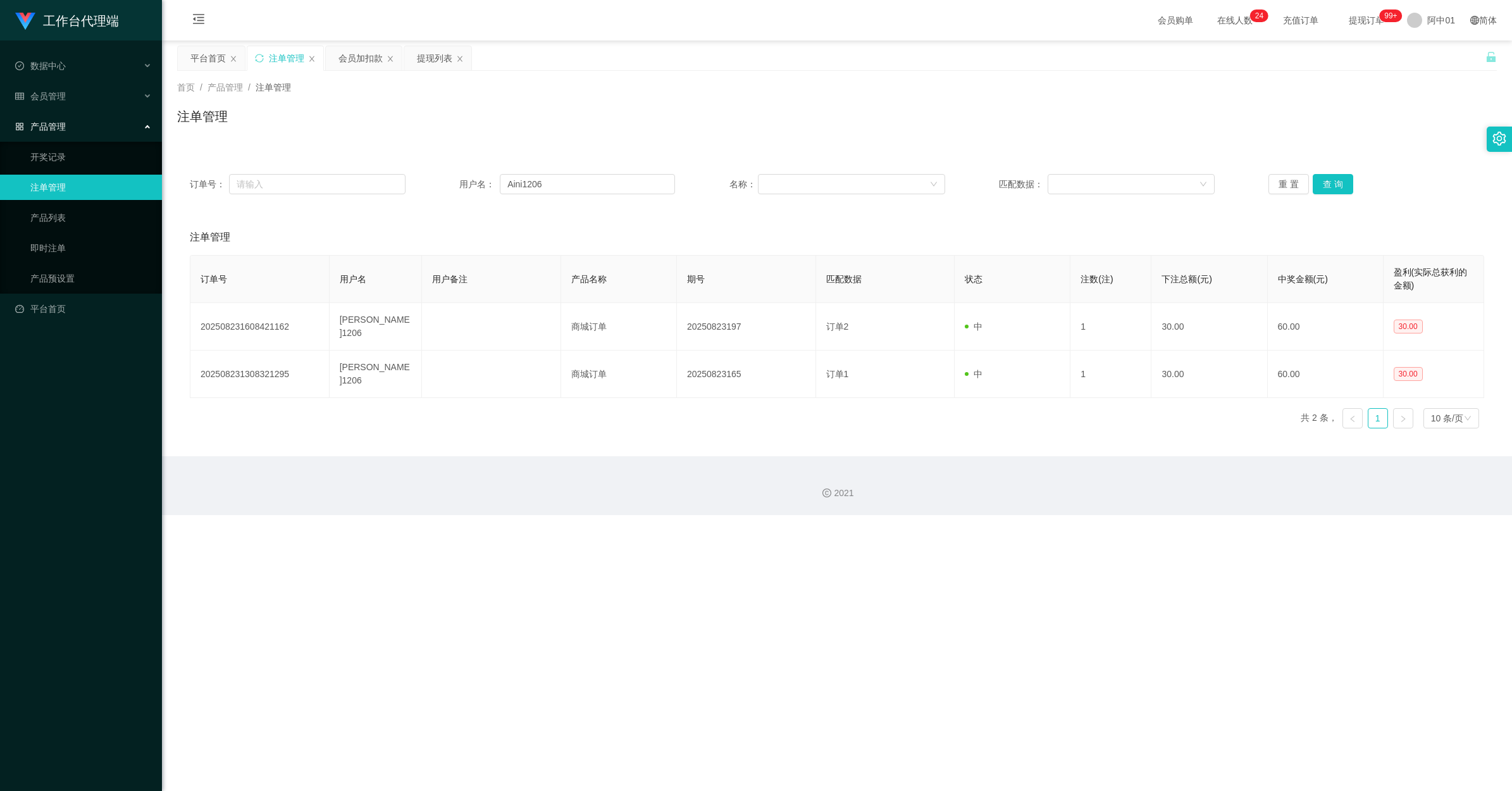
drag, startPoint x: 1334, startPoint y: 181, endPoint x: 1197, endPoint y: 150, distance: 140.5
click at [1112, 118] on div "注单管理" at bounding box center [837, 121] width 1320 height 29
click at [1326, 186] on button "查 询" at bounding box center [1332, 183] width 41 height 20
click at [1153, 146] on div "订单号： 用户名： Aini1206 名称： 匹配数据： 重 置 查 询 注单管理 订单号 用户名 用户备注 产品名称 期号 匹配数据 状态 注数(注) 下注…" at bounding box center [837, 293] width 1320 height 293
